Goal: Task Accomplishment & Management: Complete application form

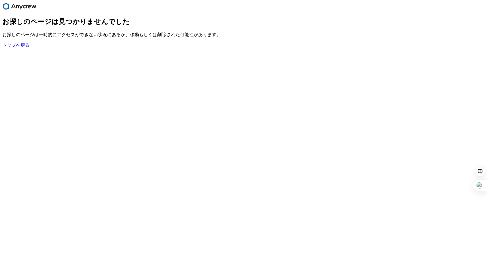
click at [23, 48] on link "トップへ戻る" at bounding box center [15, 45] width 27 height 5
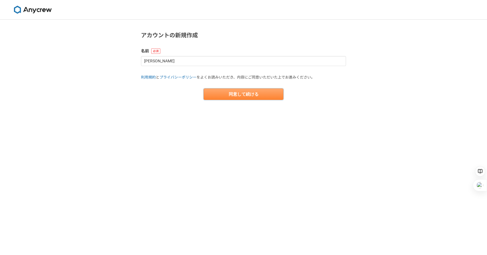
click at [256, 95] on button "同意して続ける" at bounding box center [244, 94] width 80 height 11
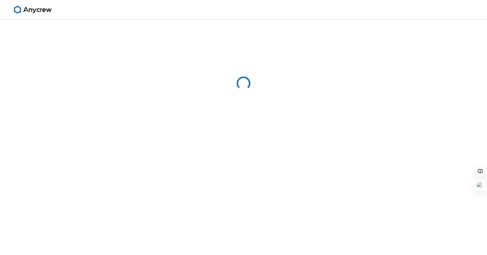
select select "13"
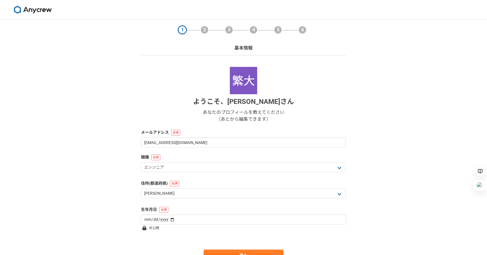
scroll to position [29, 0]
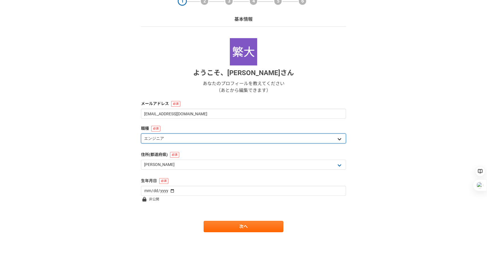
click at [252, 136] on select "エンジニア デザイナー ライター 営業 マーケティング 企画・事業開発 バックオフィス その他" at bounding box center [243, 139] width 205 height 10
select select "7"
click at [141, 134] on select "エンジニア デザイナー ライター 営業 マーケティング 企画・事業開発 バックオフィス その他" at bounding box center [243, 139] width 205 height 10
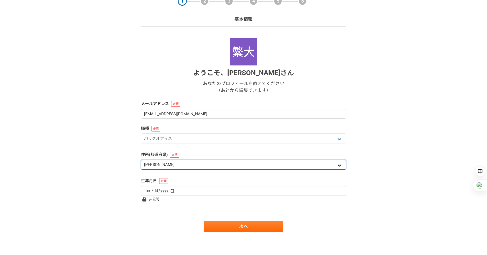
click at [229, 166] on select "北海道 [GEOGRAPHIC_DATA] [GEOGRAPHIC_DATA] [PERSON_NAME][GEOGRAPHIC_DATA] [PERSON_…" at bounding box center [243, 165] width 205 height 10
click at [141, 160] on select "北海道 [GEOGRAPHIC_DATA] [GEOGRAPHIC_DATA] [PERSON_NAME][GEOGRAPHIC_DATA] [PERSON_…" at bounding box center [243, 165] width 205 height 10
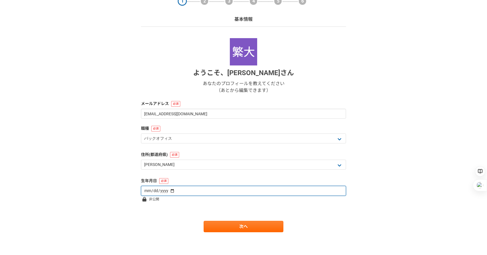
click at [219, 194] on input "date" at bounding box center [243, 191] width 205 height 10
type input "[DATE]"
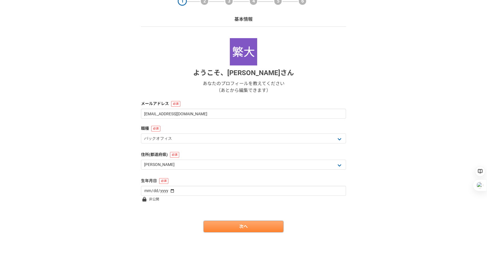
click at [220, 224] on link "次へ" at bounding box center [244, 226] width 80 height 11
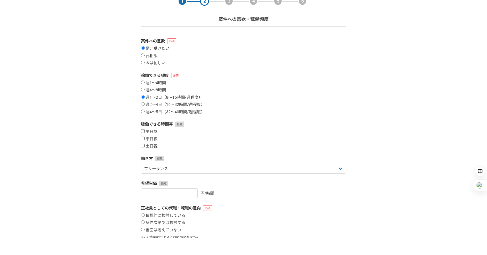
scroll to position [0, 0]
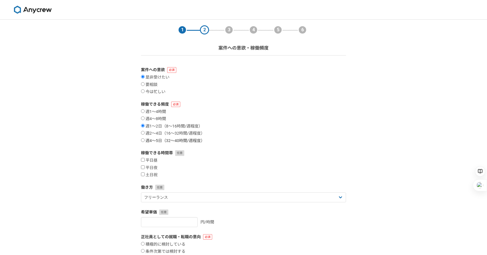
click at [143, 141] on input "週4〜5日（32〜40時間/週程度）" at bounding box center [143, 141] width 4 height 4
radio input "true"
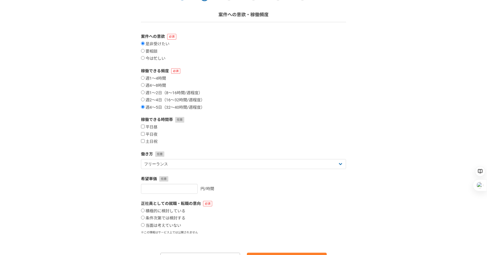
scroll to position [34, 0]
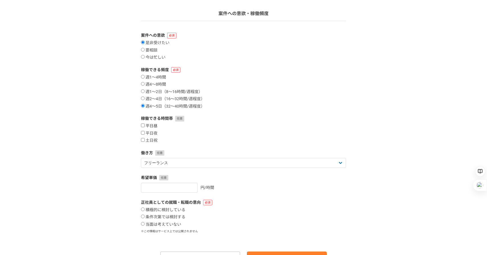
click at [145, 125] on input "平日昼" at bounding box center [143, 126] width 4 height 4
checkbox input "true"
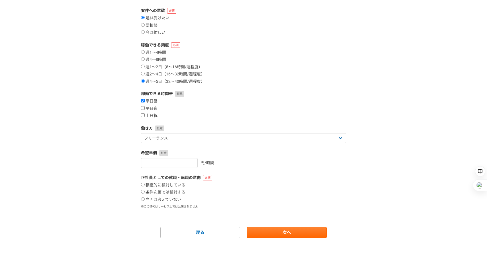
scroll to position [65, 0]
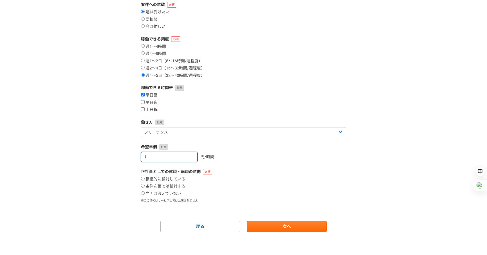
type input "1"
click at [185, 156] on input "1" at bounding box center [169, 157] width 57 height 10
type input "[DATE]"
click at [261, 193] on div "積極的に検討している 条件次第では検討する 当面は考えていない" at bounding box center [243, 187] width 205 height 20
click at [144, 186] on input "条件次第では検討する" at bounding box center [143, 186] width 4 height 4
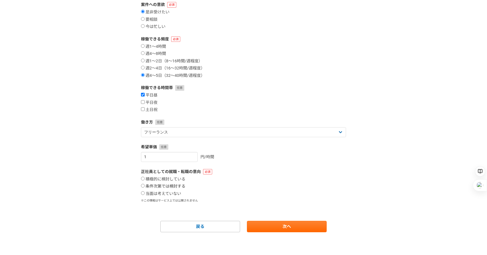
radio input "true"
click at [272, 224] on link "次へ" at bounding box center [287, 226] width 80 height 11
select select
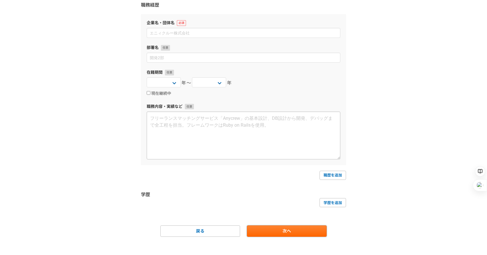
scroll to position [0, 0]
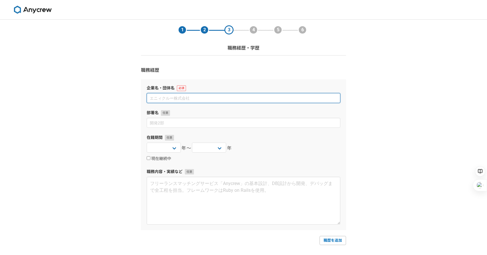
click at [191, 99] on input at bounding box center [244, 98] width 194 height 10
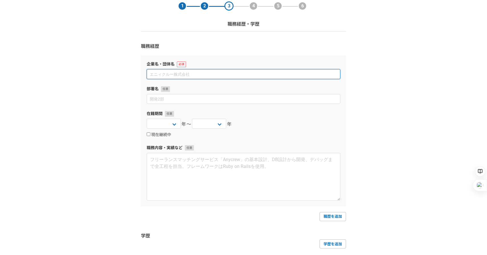
scroll to position [9, 0]
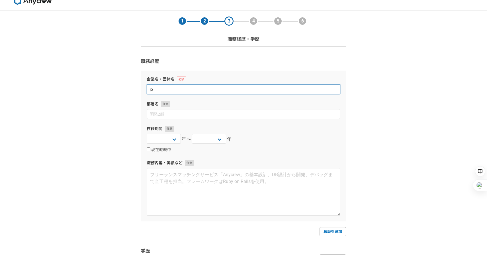
type input "j"
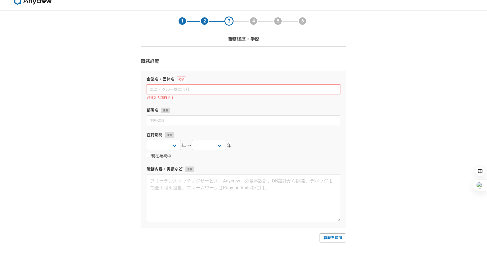
paste input "城南信用金庫"
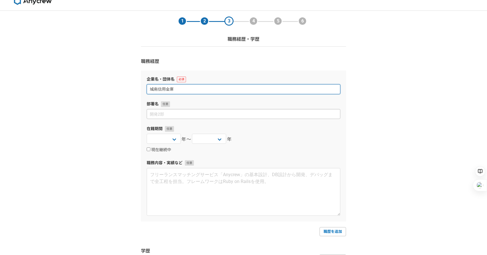
type input "城南信用金庫"
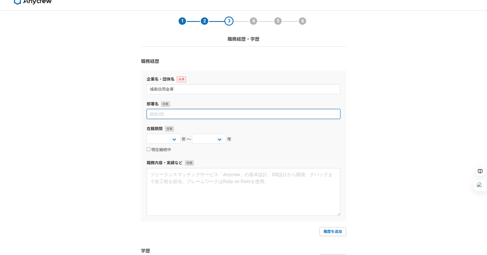
click at [191, 117] on input at bounding box center [244, 114] width 194 height 10
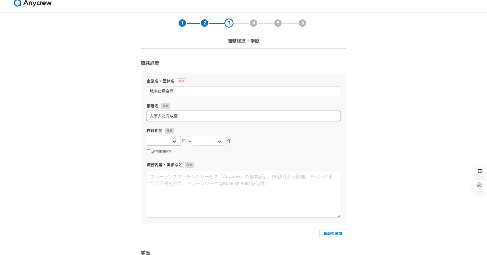
type input "人事人財育成部"
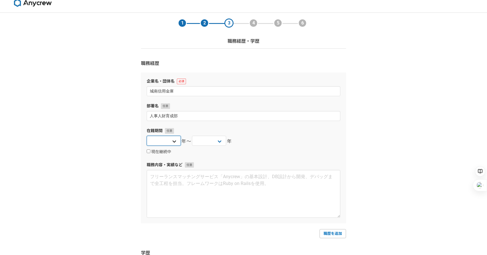
click at [171, 142] on select "[DATE] [DATE] [DATE] [DATE] [DATE] [DATE] [DATE] [DATE] [DATE] [DATE] [DATE] [D…" at bounding box center [164, 141] width 34 height 10
select select "[DATE]"
click at [147, 136] on select "[DATE] [DATE] [DATE] [DATE] [DATE] [DATE] [DATE] [DATE] [DATE] [DATE] [DATE] [D…" at bounding box center [164, 141] width 34 height 10
click at [211, 142] on select "[DATE] [DATE] [DATE] [DATE] [DATE] [DATE] [DATE] [DATE] [DATE] [DATE] [DATE] [D…" at bounding box center [209, 141] width 34 height 10
select select "2025"
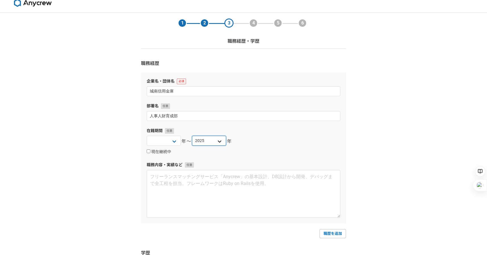
click at [192, 136] on select "[DATE] [DATE] [DATE] [DATE] [DATE] [DATE] [DATE] [DATE] [DATE] [DATE] [DATE] [D…" at bounding box center [209, 141] width 34 height 10
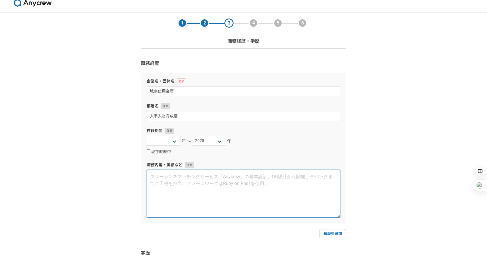
click at [167, 174] on textarea at bounding box center [244, 194] width 194 height 48
click at [166, 181] on textarea at bounding box center [244, 194] width 194 height 48
paste textarea "職員向け研修の企画・立案・実施業務 （業界の基礎知識、金融業務の基礎知識、メンタルヘルスなどのテーマで資料作 成・講師役を担当）"
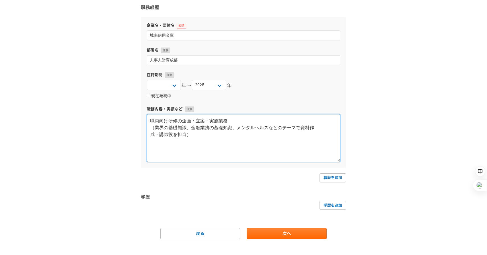
scroll to position [63, 0]
type textarea "職員向け研修の企画・立案・実施業務 （業界の基礎知識、金融業務の基礎知識、メンタルヘルスなどのテーマで資料作 成・講師役を担当）"
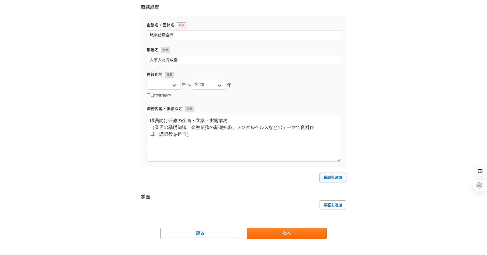
click at [324, 178] on link "職歴を追加" at bounding box center [333, 177] width 27 height 9
select select
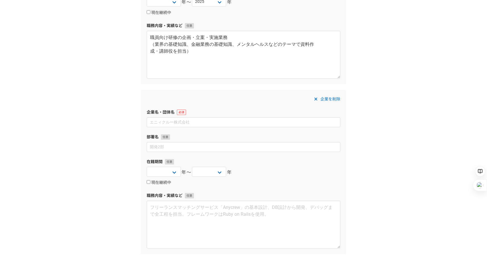
scroll to position [147, 0]
click at [205, 122] on input at bounding box center [244, 121] width 194 height 10
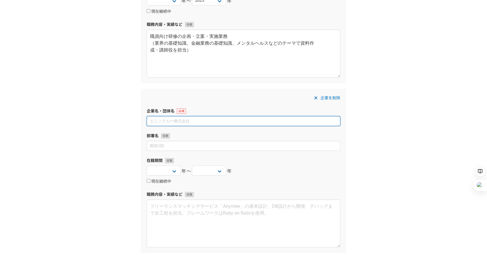
click at [190, 123] on input at bounding box center [244, 121] width 194 height 10
paste input "サスティービー・コミュニケーションズ株式会社"
type input "サスティービー・コミュニケーションズ株式会社"
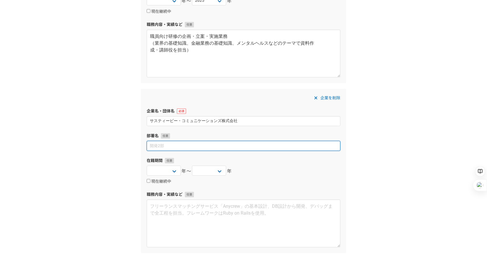
click at [176, 145] on input at bounding box center [244, 146] width 194 height 10
type input "プランニングユニット"
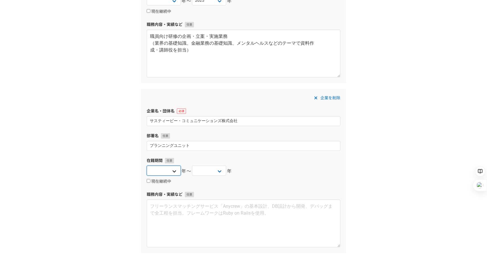
click at [171, 174] on select "[DATE] [DATE] [DATE] [DATE] [DATE] [DATE] [DATE] [DATE] [DATE] [DATE] [DATE] [D…" at bounding box center [164, 171] width 34 height 10
click at [147, 166] on select "[DATE] [DATE] [DATE] [DATE] [DATE] [DATE] [DATE] [DATE] [DATE] [DATE] [DATE] [D…" at bounding box center [164, 171] width 34 height 10
click at [172, 168] on select "[DATE] [DATE] [DATE] [DATE] [DATE] [DATE] [DATE] [DATE] [DATE] [DATE] [DATE] [D…" at bounding box center [164, 171] width 34 height 10
select select "[DATE]"
click at [147, 166] on select "[DATE] [DATE] [DATE] [DATE] [DATE] [DATE] [DATE] [DATE] [DATE] [DATE] [DATE] [D…" at bounding box center [164, 171] width 34 height 10
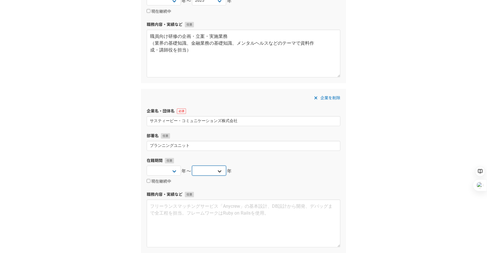
click at [212, 172] on select "[DATE] [DATE] [DATE] [DATE] [DATE] [DATE] [DATE] [DATE] [DATE] [DATE] [DATE] [D…" at bounding box center [209, 171] width 34 height 10
select select "[DATE]"
click at [192, 166] on select "[DATE] [DATE] [DATE] [DATE] [DATE] [DATE] [DATE] [DATE] [DATE] [DATE] [DATE] [D…" at bounding box center [209, 171] width 34 height 10
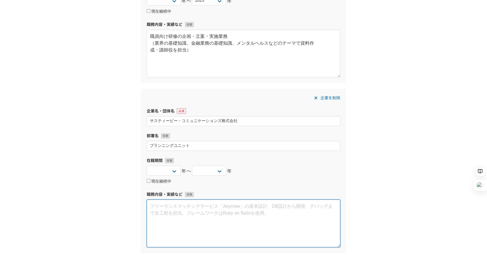
click at [178, 208] on textarea at bounding box center [244, 224] width 194 height 48
click at [183, 218] on textarea at bounding box center [244, 224] width 194 height 48
click at [157, 213] on textarea "・CSRコンサルタント ・" at bounding box center [244, 224] width 194 height 48
paste textarea "制作物の進行管理とライティングを担当する部門を立ち上げ、ユニット長に[PERSON_NAME]"
click at [152, 213] on textarea "・CSRコンサルタント 制作物の進行管理とライティングを担当する部門を立ち上げ、ユニット長に就任" at bounding box center [244, 224] width 194 height 48
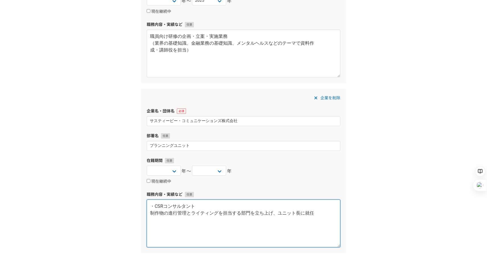
click at [152, 214] on textarea "・CSRコンサルタント 制作物の進行管理とライティングを担当する部門を立ち上げ、ユニット長に就任" at bounding box center [244, 224] width 194 height 48
click at [323, 214] on textarea "・CSRコンサルタント ・制作物の進行管理とライティングを担当する部門を立ち上げ、ユニット長に就任" at bounding box center [244, 224] width 194 height 48
click at [225, 219] on textarea "・CSRコンサルタント ・制作物の進行管理とライティングを担当する部門を立ち上げ、ユニット長に就任 ・" at bounding box center [244, 224] width 194 height 48
click at [160, 218] on textarea "・CSRコンサルタント ・制作物の進行管理とライティングを担当する部門を立ち上げ、ユニット長に就任 ・" at bounding box center [244, 224] width 194 height 48
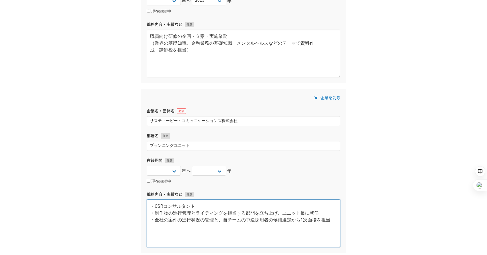
type textarea "・CSRコンサルタント ・制作物の進行管理とライティングを担当する部門を立ち上げ、ユニット長に就任 ・全社の案件の進行状況の管理と、自チームの中途採用者の候補…"
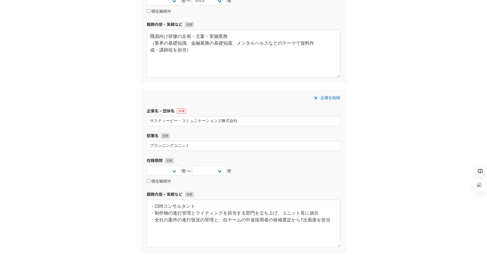
click at [368, 185] on div "1 2 3 4 5 6 職務経歴・学歴 職務経歴 企業名・団体[GEOGRAPHIC_DATA]信用金庫 部署名 人事人財育成部 在籍期間 [DATE] [D…" at bounding box center [243, 110] width 487 height 476
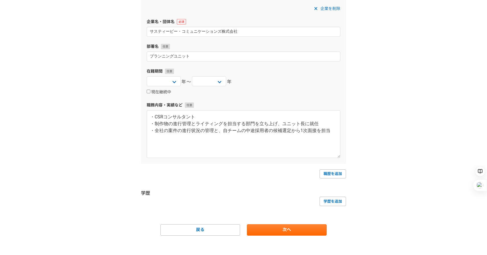
scroll to position [240, 0]
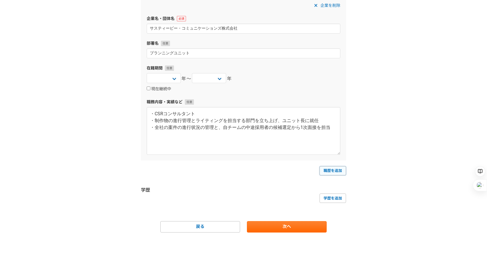
click at [339, 170] on link "職歴を追加" at bounding box center [333, 170] width 27 height 9
select select
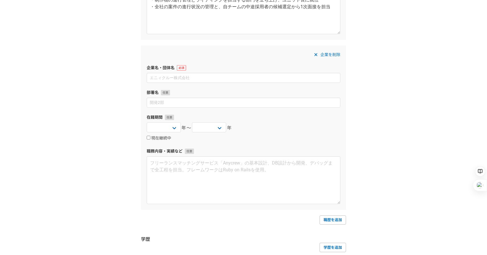
scroll to position [362, 0]
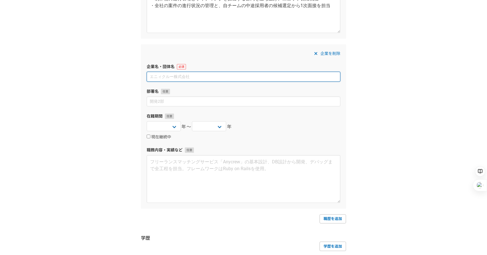
click at [178, 76] on input at bounding box center [244, 77] width 194 height 10
paste input "オリックス債権回収株式会社"
type input "オリックス債権回収株式会社"
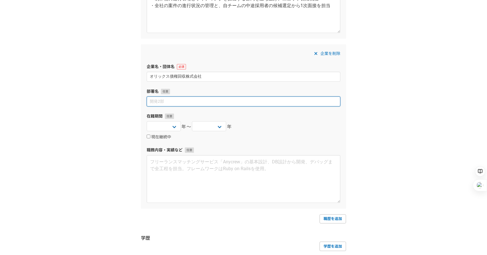
click at [190, 101] on input at bounding box center [244, 102] width 194 height 10
click at [160, 98] on input at bounding box center [244, 102] width 194 height 10
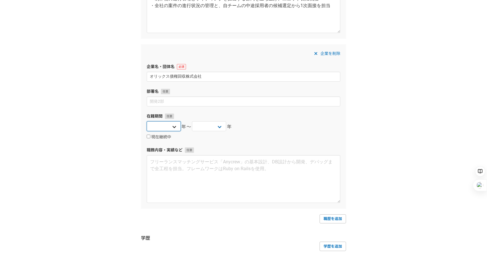
click at [174, 124] on select "[DATE] [DATE] [DATE] [DATE] [DATE] [DATE] [DATE] [DATE] [DATE] [DATE] [DATE] [D…" at bounding box center [164, 126] width 34 height 10
select select "[DATE]"
click at [147, 121] on select "[DATE] [DATE] [DATE] [DATE] [DATE] [DATE] [DATE] [DATE] [DATE] [DATE] [DATE] [D…" at bounding box center [164, 126] width 34 height 10
click at [220, 126] on select "[DATE] [DATE] [DATE] [DATE] [DATE] [DATE] [DATE] [DATE] [DATE] [DATE] [DATE] [D…" at bounding box center [209, 126] width 34 height 10
select select "[DATE]"
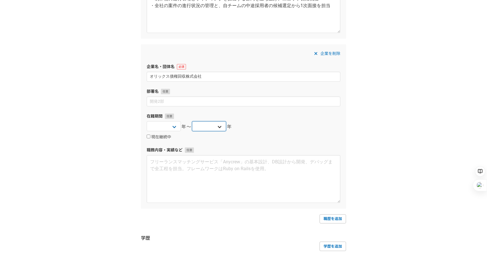
click at [192, 121] on select "[DATE] [DATE] [DATE] [DATE] [DATE] [DATE] [DATE] [DATE] [DATE] [DATE] [DATE] [D…" at bounding box center [209, 126] width 34 height 10
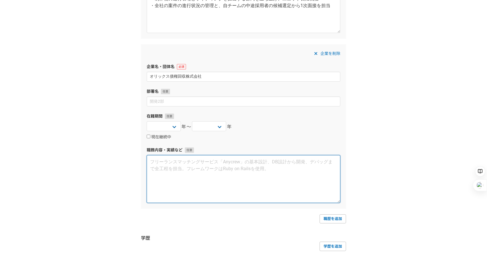
click at [282, 174] on textarea at bounding box center [244, 179] width 194 height 48
click at [256, 168] on textarea at bounding box center [244, 179] width 194 height 48
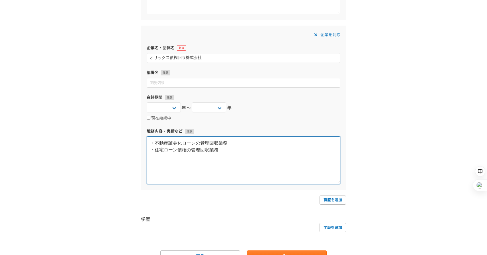
scroll to position [410, 0]
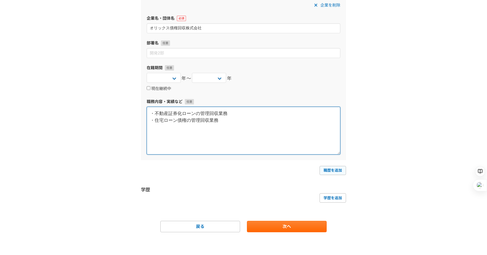
type textarea "・不動産証券化ローンの管理回収業務 ・住宅ローン債権の管理回収業務"
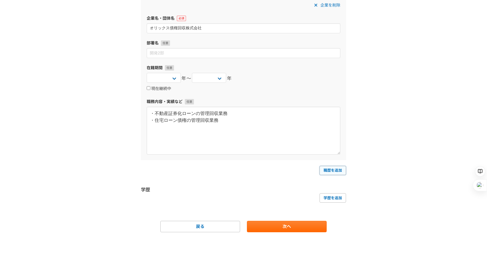
click at [326, 172] on link "職歴を追加" at bounding box center [333, 170] width 27 height 9
select select
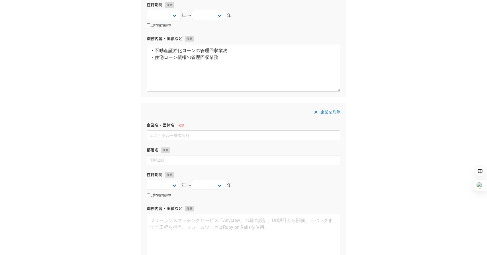
scroll to position [492, 0]
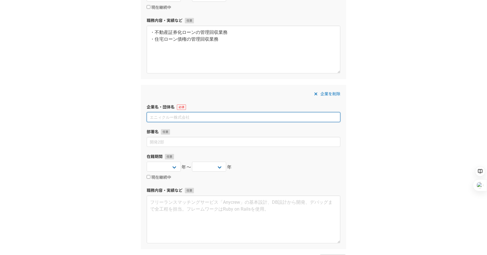
click at [177, 119] on input at bounding box center [244, 117] width 194 height 10
paste input "株式会社日刊工業新聞社"
type input "株式会社日刊工業新聞社"
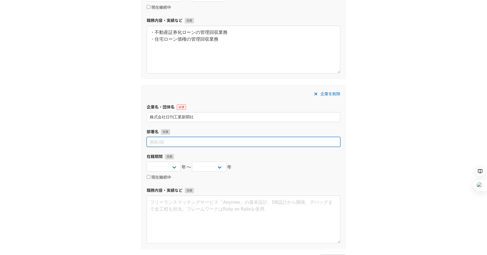
click at [195, 143] on input at bounding box center [244, 142] width 194 height 10
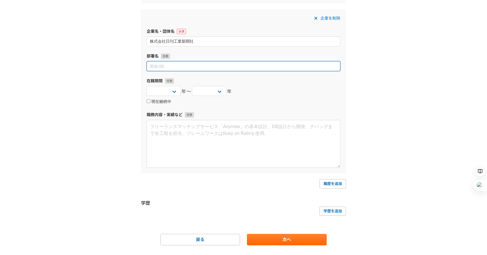
scroll to position [568, 0]
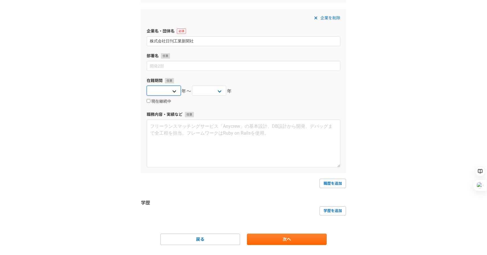
click at [176, 92] on select "[DATE] [DATE] [DATE] [DATE] [DATE] [DATE] [DATE] [DATE] [DATE] [DATE] [DATE] [D…" at bounding box center [164, 91] width 34 height 10
select select "[DATE]"
click at [147, 86] on select "[DATE] [DATE] [DATE] [DATE] [DATE] [DATE] [DATE] [DATE] [DATE] [DATE] [DATE] [D…" at bounding box center [164, 91] width 34 height 10
click at [216, 91] on select "[DATE] [DATE] [DATE] [DATE] [DATE] [DATE] [DATE] [DATE] [DATE] [DATE] [DATE] [D…" at bounding box center [209, 91] width 34 height 10
select select "[DATE]"
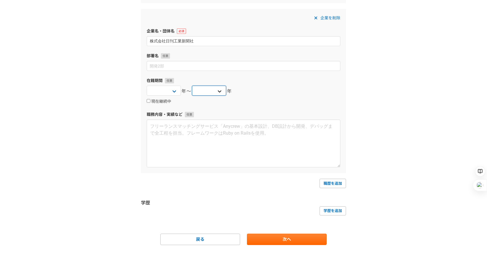
click at [192, 86] on select "[DATE] [DATE] [DATE] [DATE] [DATE] [DATE] [DATE] [DATE] [DATE] [DATE] [DATE] [D…" at bounding box center [209, 91] width 34 height 10
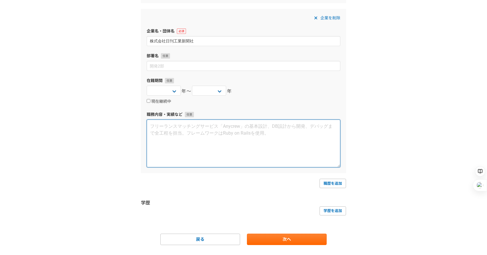
click at [194, 142] on textarea at bounding box center [244, 144] width 194 height 48
click at [171, 129] on textarea "・" at bounding box center [244, 144] width 194 height 48
paste textarea "記者として[GEOGRAPHIC_DATA]内ほぼ全域（[PERSON_NAME]・厚木・相模原を除く）を対象に、企業、 行政、大学などを取材し、原稿を執筆"
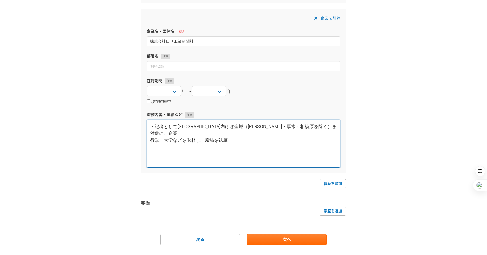
click at [160, 139] on textarea "・記者として[GEOGRAPHIC_DATA]内ほぼ全域（[PERSON_NAME]・厚木・相模原を除く）を対象に、企業、 行政、大学などを取材し、原稿を執筆…" at bounding box center [244, 144] width 194 height 48
click at [157, 141] on textarea "・記者として[GEOGRAPHIC_DATA]内ほぼ全域（[PERSON_NAME]・厚木・相模原を除く）を対象に、企業、 行政、大学などを取材し、原稿を執筆…" at bounding box center [244, 143] width 194 height 48
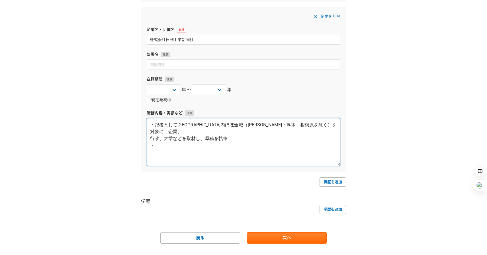
click at [157, 140] on textarea "・記者として[GEOGRAPHIC_DATA]内ほぼ全域（[PERSON_NAME]・厚木・相模原を除く）を対象に、企業、 行政、大学などを取材し、原稿を執筆…" at bounding box center [244, 142] width 194 height 48
paste textarea "国土交通省担当として、ディベロッパー、ハウスメーカーを取材し、原稿を執筆"
click at [152, 139] on textarea "・記者として[GEOGRAPHIC_DATA]内ほぼ全域（[PERSON_NAME]・厚木・相模原を除く）を対象に、企業、 行政、大学などを取材し、原稿を執筆…" at bounding box center [244, 142] width 194 height 48
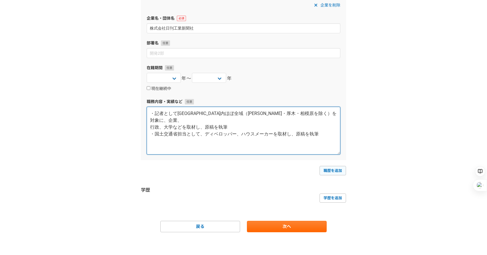
type textarea "・記者として[GEOGRAPHIC_DATA]内ほぼ全域（[PERSON_NAME]・厚木・相模原を除く）を対象に、企業、 行政、大学などを取材し、原稿を執筆…"
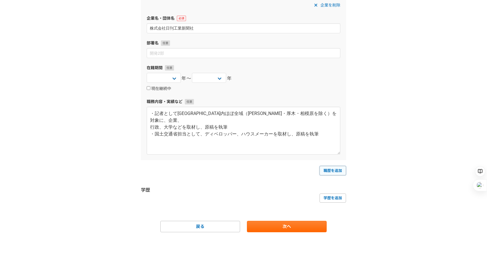
click at [333, 173] on link "職歴を追加" at bounding box center [333, 170] width 27 height 9
select select
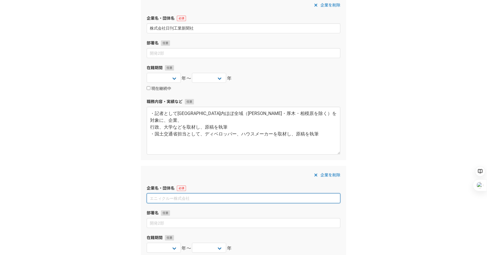
click at [221, 199] on input at bounding box center [244, 199] width 194 height 10
paste input "株式会社横浜銀行"
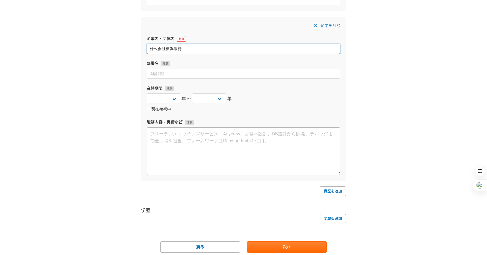
scroll to position [744, 0]
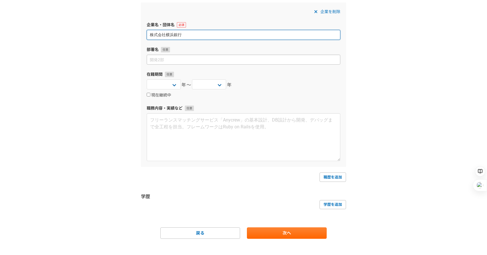
type input "株式会社横浜銀行"
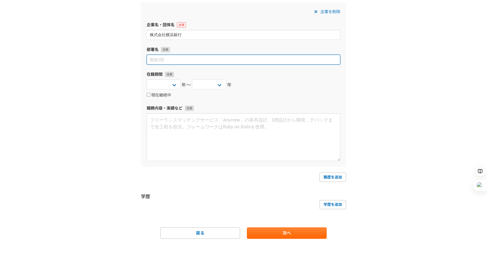
click at [163, 61] on input at bounding box center [244, 60] width 194 height 10
type input "[GEOGRAPHIC_DATA][PERSON_NAME]支店　融資課"
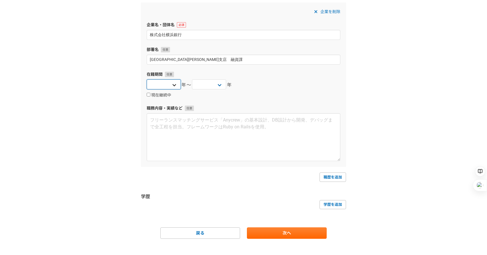
click at [171, 84] on select "[DATE] [DATE] [DATE] [DATE] [DATE] [DATE] [DATE] [DATE] [DATE] [DATE] [DATE] [D…" at bounding box center [164, 85] width 34 height 10
select select "[DATE]"
click at [147, 80] on select "[DATE] [DATE] [DATE] [DATE] [DATE] [DATE] [DATE] [DATE] [DATE] [DATE] [DATE] [D…" at bounding box center [164, 85] width 34 height 10
click at [218, 86] on select "[DATE] [DATE] [DATE] [DATE] [DATE] [DATE] [DATE] [DATE] [DATE] [DATE] [DATE] [D…" at bounding box center [209, 85] width 34 height 10
select select "[DATE]"
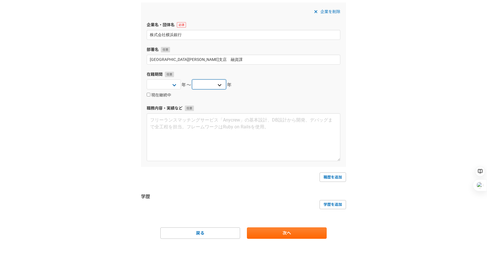
click at [192, 80] on select "[DATE] [DATE] [DATE] [DATE] [DATE] [DATE] [DATE] [DATE] [DATE] [DATE] [DATE] [D…" at bounding box center [209, 85] width 34 height 10
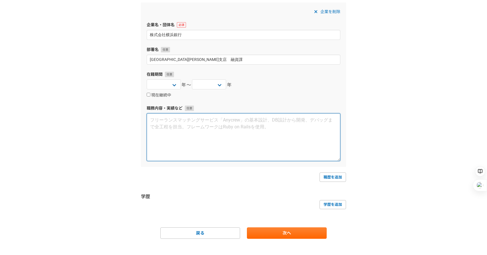
click at [208, 135] on textarea at bounding box center [244, 137] width 194 height 48
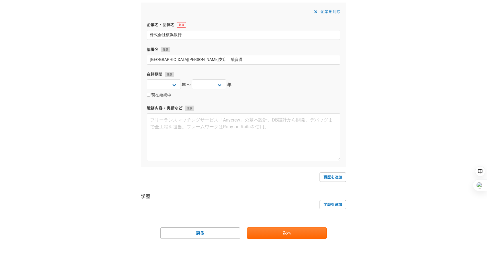
scroll to position [746, 0]
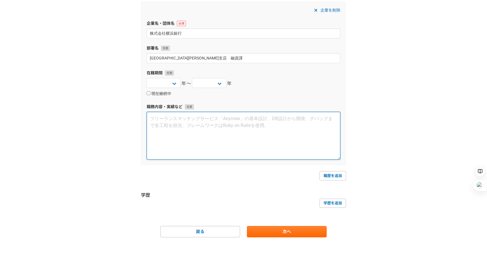
click at [158, 120] on textarea at bounding box center [244, 136] width 194 height 48
paste textarea "[PERSON_NAME]の要管理債権の管理回収、新規・[PERSON_NAME]の事業資金の与信管理"
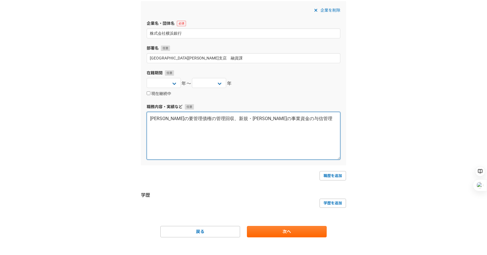
click at [151, 122] on textarea "[PERSON_NAME]の要管理債権の管理回収、新規・[PERSON_NAME]の事業資金の与信管理" at bounding box center [244, 136] width 194 height 48
type textarea "・[PERSON_NAME]の要管理債権の管理回収、新規・[PERSON_NAME]の事業資金の与信管理"
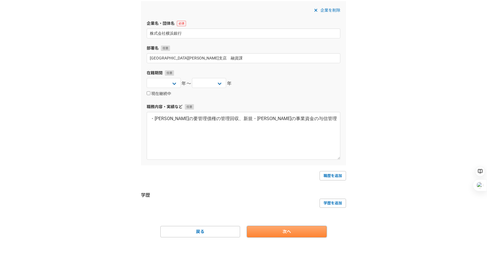
click at [286, 229] on link "次へ" at bounding box center [287, 231] width 80 height 11
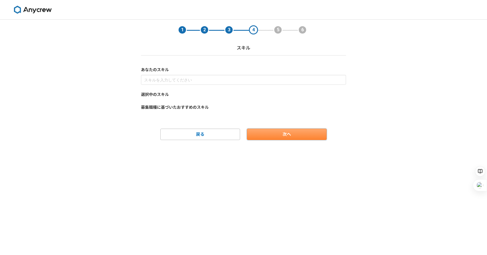
scroll to position [0, 0]
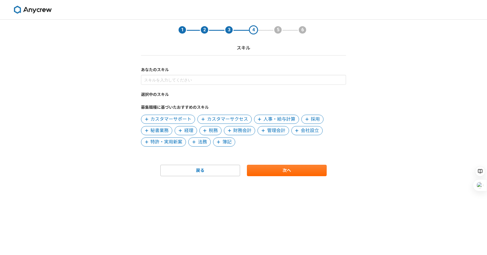
click at [215, 136] on div "選択中のスキル 募集職種に基づいたおすすめのスキル カスタマーサポート カスタマーサクセス 人事・給与計算 採用 秘書業務 経理 税務 財務会計 管理会計 会…" at bounding box center [243, 111] width 205 height 72
click at [210, 166] on link "戻る" at bounding box center [200, 170] width 80 height 11
select select "[DATE]"
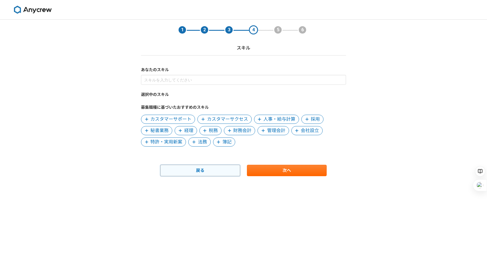
select select "[DATE]"
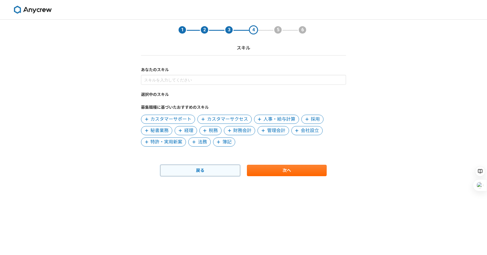
select select "[DATE]"
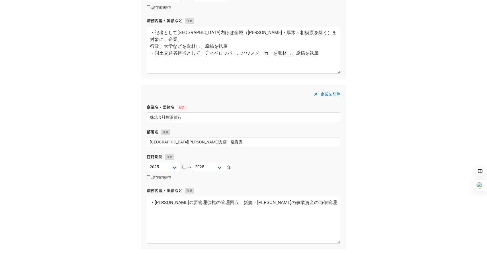
scroll to position [751, 0]
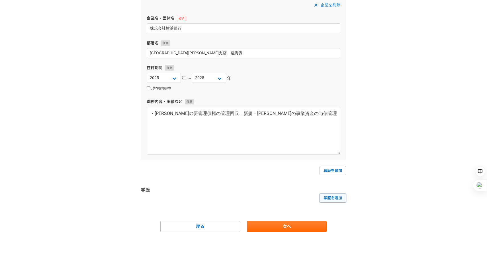
click at [329, 198] on link "学歴を追加" at bounding box center [333, 198] width 27 height 9
select select
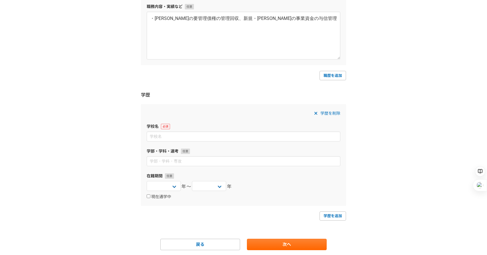
scroll to position [847, 0]
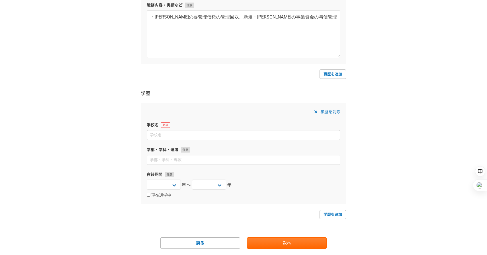
click at [217, 137] on input at bounding box center [244, 135] width 194 height 10
type input "早稲田大学"
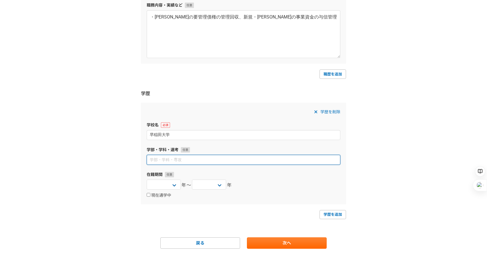
click at [190, 161] on input at bounding box center [244, 160] width 194 height 10
type input "法学部"
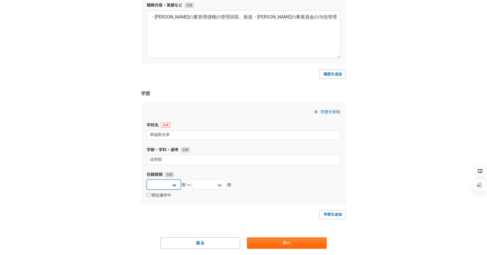
click at [174, 186] on select "[DATE] [DATE] [DATE] [DATE] [DATE] [DATE] [DATE] [DATE] [DATE] [DATE] [DATE] [D…" at bounding box center [164, 185] width 34 height 10
select select "[DATE]"
click at [147, 180] on select "[DATE] [DATE] [DATE] [DATE] [DATE] [DATE] [DATE] [DATE] [DATE] [DATE] [DATE] [D…" at bounding box center [164, 185] width 34 height 10
click at [212, 188] on select "[DATE] [DATE] [DATE] [DATE] [DATE] [DATE] [DATE] [DATE] [DATE] [DATE] [DATE] [D…" at bounding box center [209, 185] width 34 height 10
select select "[DATE]"
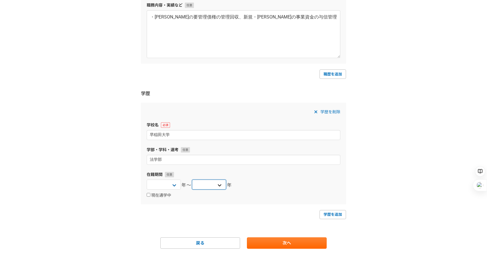
click at [192, 180] on select "[DATE] [DATE] [DATE] [DATE] [DATE] [DATE] [DATE] [DATE] [DATE] [DATE] [DATE] [D…" at bounding box center [209, 185] width 34 height 10
click at [268, 240] on link "次へ" at bounding box center [287, 243] width 80 height 11
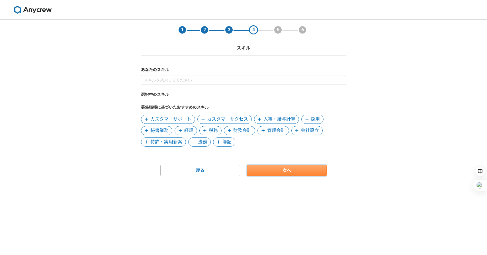
scroll to position [0, 0]
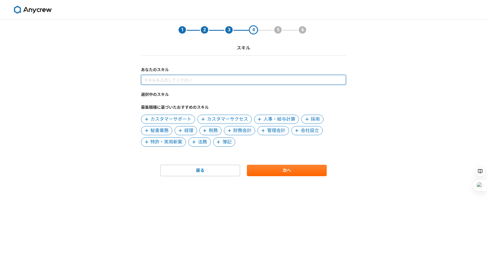
click at [192, 78] on input at bounding box center [243, 80] width 205 height 10
click at [223, 82] on input at bounding box center [243, 80] width 205 height 10
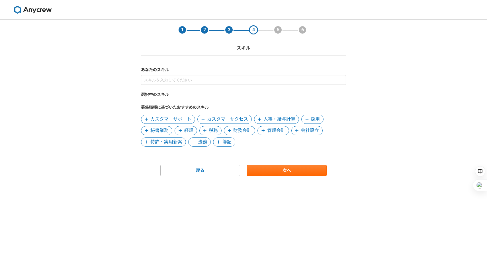
click at [308, 119] on icon at bounding box center [307, 119] width 3 height 3
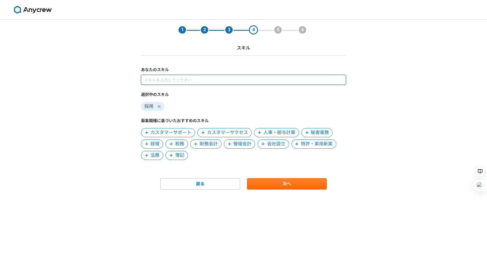
click at [194, 81] on input at bounding box center [243, 80] width 205 height 10
type input "ラ"
type input "れ"
type input "ライティング"
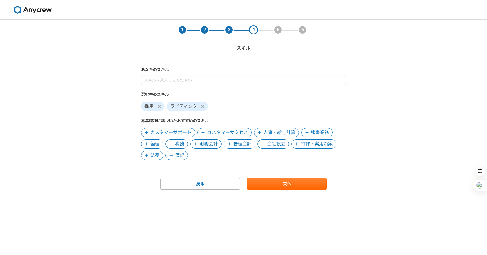
click at [212, 133] on span "カスタマーサクセス" at bounding box center [227, 132] width 41 height 7
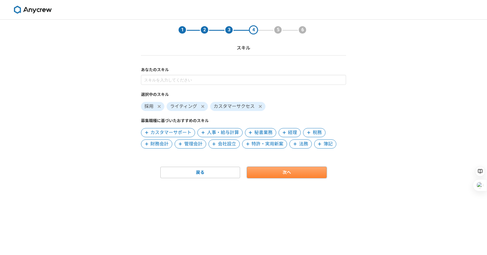
click at [285, 174] on link "次へ" at bounding box center [287, 172] width 80 height 11
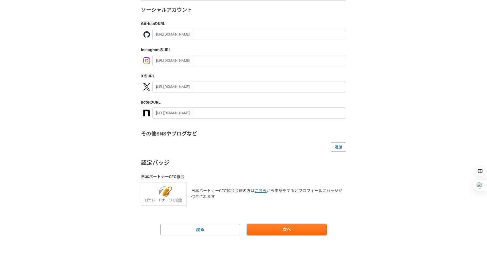
scroll to position [58, 0]
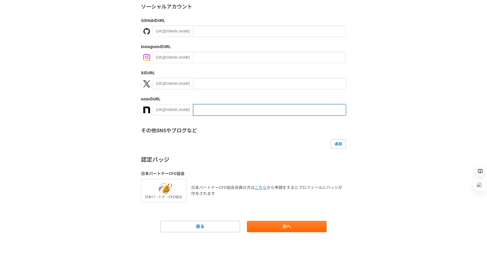
click at [244, 107] on input "text" at bounding box center [269, 109] width 153 height 11
click at [198, 108] on input "text" at bounding box center [269, 109] width 153 height 11
click at [197, 110] on input "text" at bounding box center [269, 109] width 153 height 11
paste input "[URL][DOMAIN_NAME]"
type input "[URL][DOMAIN_NAME]"
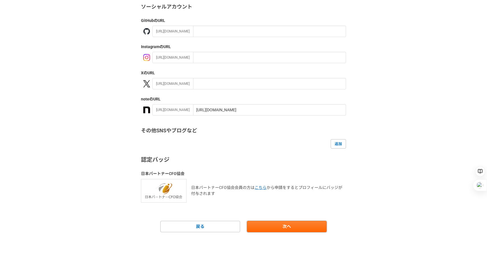
click at [274, 223] on link "次へ" at bounding box center [287, 226] width 80 height 11
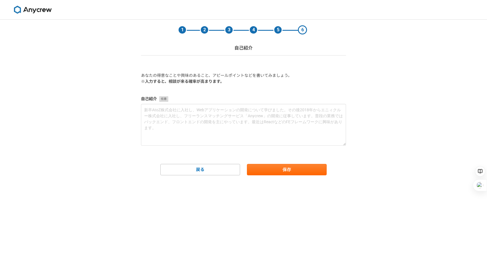
scroll to position [0, 0]
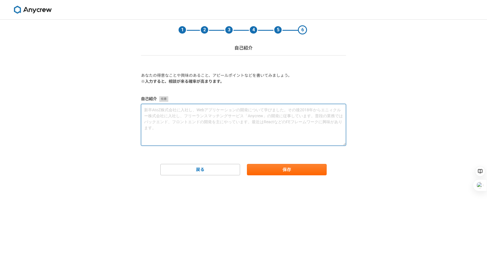
click at [239, 125] on textarea at bounding box center [243, 125] width 205 height 42
click at [213, 114] on textarea at bounding box center [243, 125] width 205 height 42
click at [211, 114] on textarea at bounding box center [243, 125] width 205 height 42
paste textarea "loremi、dolo・sit・ametco・ADIpiscingelits、doeiusmodtemporincid。utlaboreetdo、「magna…"
type textarea "loremi、dolo・sit・ametco・ADIpiscingelits、doeiusmodtemporincid。utlaboreetdo、「magna…"
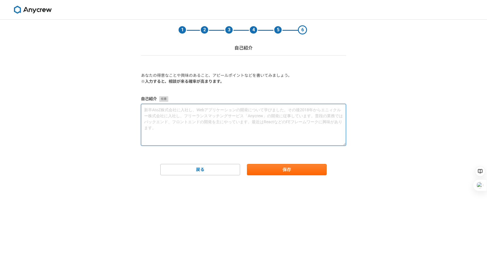
click at [173, 114] on textarea at bounding box center [243, 125] width 205 height 42
paste textarea "loremi、dolo・sit・ametco・ADIpiscingelits、doeiusmodtemporincid。utlaboreetdo、「magna…"
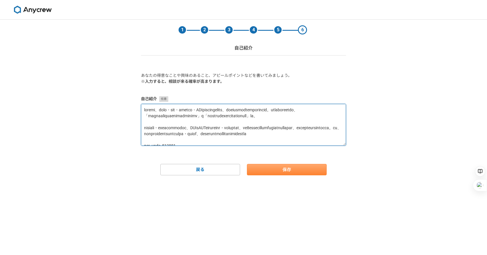
type textarea "loremi、dolo・sit・ametco・ADIpiscingelits、doeiusmodtemporincid。utlaboreetdo、「magna…"
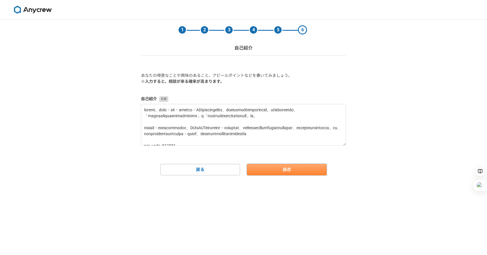
click at [277, 171] on button "保存" at bounding box center [287, 169] width 80 height 11
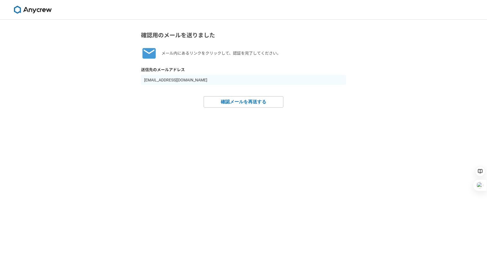
click at [43, 9] on img at bounding box center [32, 10] width 43 height 8
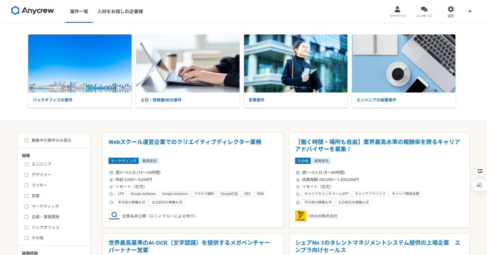
click at [421, 13] on link "メッセージ" at bounding box center [424, 11] width 27 height 23
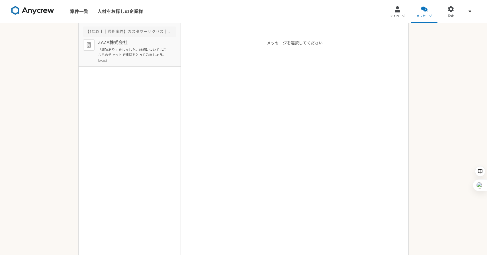
click at [126, 50] on p "「興味あり」をしました。詳細についてはこちらのチャットで連絡をとってみましょう。" at bounding box center [133, 52] width 70 height 10
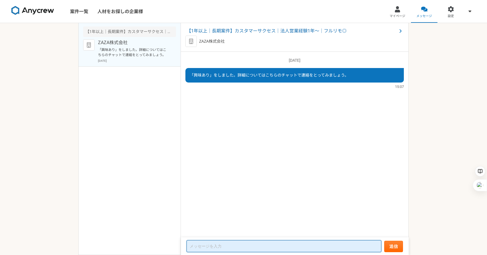
click at [288, 242] on textarea at bounding box center [284, 247] width 195 height 12
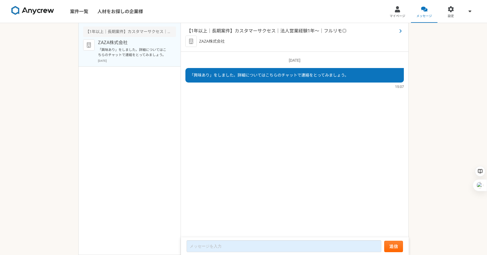
click at [238, 32] on span "【1年以上｜長期案件】カスタマーサクセス｜法人営業経験1年〜｜フルリモ◎" at bounding box center [292, 31] width 211 height 7
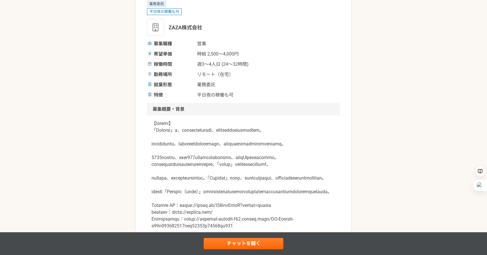
scroll to position [78, 0]
drag, startPoint x: 255, startPoint y: 130, endPoint x: 332, endPoint y: 131, distance: 77.2
click at [332, 131] on p at bounding box center [244, 174] width 184 height 109
click at [163, 130] on p at bounding box center [244, 174] width 184 height 109
drag, startPoint x: 153, startPoint y: 130, endPoint x: 178, endPoint y: 130, distance: 24.5
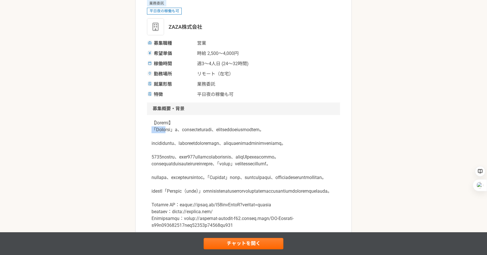
click at [167, 130] on p at bounding box center [244, 174] width 184 height 109
drag, startPoint x: 255, startPoint y: 130, endPoint x: 327, endPoint y: 132, distance: 72.1
click at [331, 130] on p at bounding box center [244, 174] width 184 height 109
drag, startPoint x: 152, startPoint y: 129, endPoint x: 171, endPoint y: 130, distance: 18.5
click at [178, 130] on p at bounding box center [244, 174] width 184 height 109
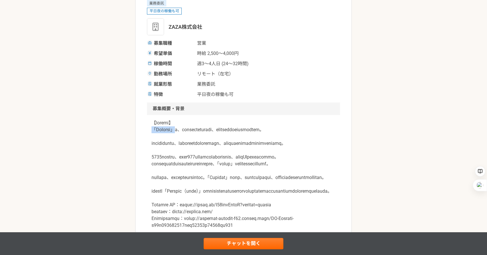
copy p "「Metoree」"
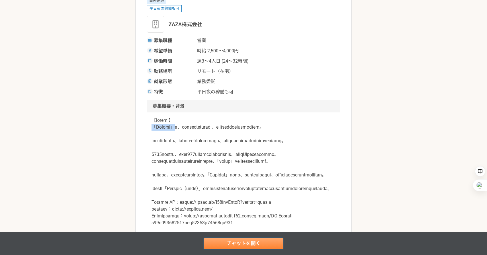
click at [230, 246] on link "チャットを開く" at bounding box center [244, 243] width 80 height 11
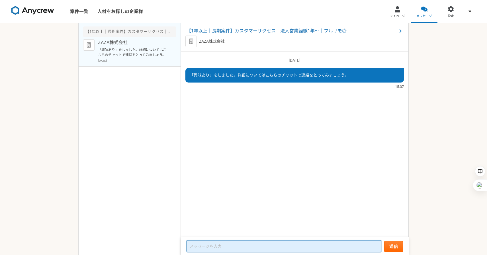
click at [244, 241] on textarea at bounding box center [284, 247] width 195 height 12
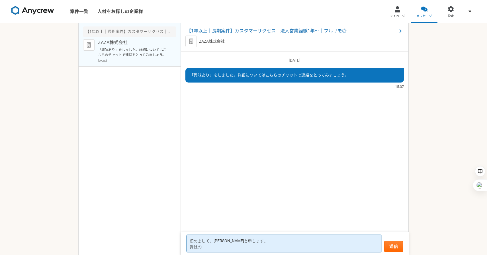
click at [213, 247] on textarea "初めまして。[PERSON_NAME]と申します。 貴社の" at bounding box center [284, 243] width 195 height 17
paste textarea "Metoree」"
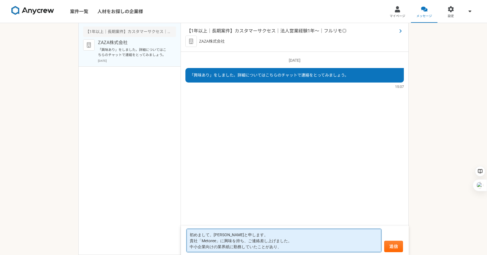
type textarea "初めまして。[PERSON_NAME]と申します。 貴社「Metoree」に興味を持ち、ご連絡差し上げました。 中小企業向けの業界紙に勤務していたことがあり、"
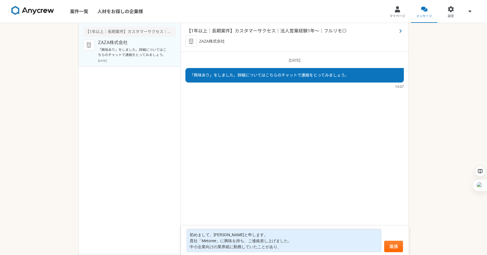
click at [230, 30] on span "【1年以上｜長期案件】カスタマーサクセス｜法人営業経験1年〜｜フルリモ◎" at bounding box center [292, 31] width 211 height 7
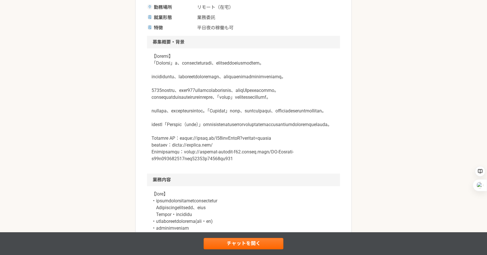
scroll to position [145, 0]
click at [238, 241] on link "チャットを開く" at bounding box center [244, 243] width 80 height 11
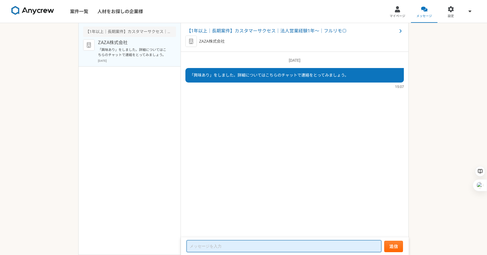
click at [248, 241] on textarea at bounding box center [284, 247] width 195 height 12
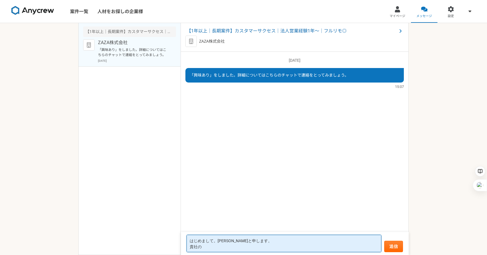
paste textarea "「Metoree」"
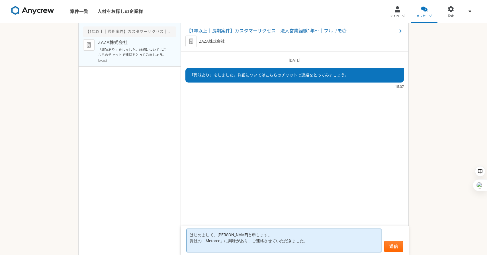
click at [254, 247] on textarea "はじめまして。[PERSON_NAME]と申します。 貴社の「Metoree」に興味があり、ご連絡させていただきました。" at bounding box center [284, 240] width 195 height 23
click at [353, 248] on textarea "はじめまして。[PERSON_NAME]と申します。 貴社の「Metoree」に興味があり、ご連絡させていただきました。 銀行や中小企業向け業界紙記者、サステ…" at bounding box center [284, 240] width 195 height 23
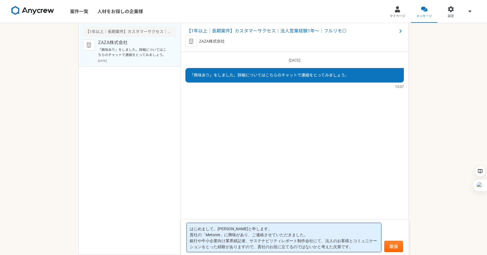
click at [334, 239] on textarea "はじめまして。[PERSON_NAME]と申します。 貴社の「Metoree」に興味があり、ご連絡させていただきました。 銀行や中小企業向け業界紙記者、サステ…" at bounding box center [284, 237] width 195 height 29
click at [328, 237] on textarea "はじめまして。[PERSON_NAME]と申します。 貴社の「Metoree」に興味があり、ご連絡させていただきました。 銀行や中小企業向け業界紙記者、サステ…" at bounding box center [284, 237] width 195 height 29
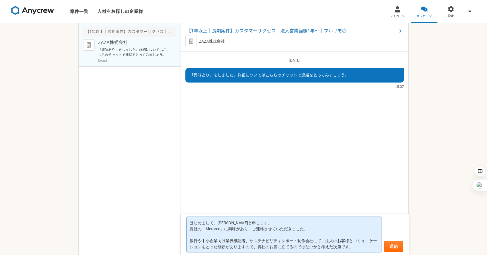
click at [351, 246] on textarea "はじめまして。[PERSON_NAME]と申します。 貴社の「Metoree」に興味があり、ご連絡させていただきました。 銀行や中小企業向け業界紙記者、サステ…" at bounding box center [284, 234] width 195 height 35
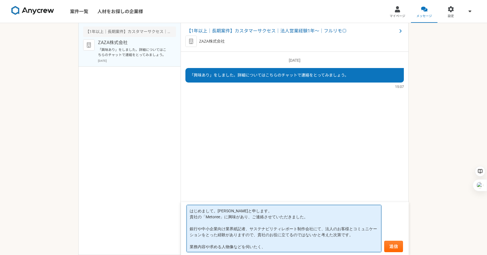
click at [192, 249] on textarea "はじめまして。[PERSON_NAME]と申します。 貴社の「Metoree」に興味があり、ご連絡させていただきました。 銀行や中小企業向け業界紙記者、サステ…" at bounding box center [284, 228] width 195 height 47
click at [290, 249] on textarea "はじめまして。[PERSON_NAME]と申します。 貴社の「Metoree」に興味があり、ご連絡させていただきました。 銀行や中小企業向け業界紙記者、サステ…" at bounding box center [284, 228] width 195 height 47
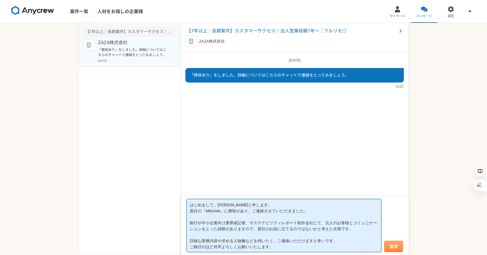
type textarea "はじめまして。[PERSON_NAME]と申します。 貴社の「Metoree」に興味があり、ご連絡させていただきました。 銀行や中小企業向け業界紙記者、サステ…"
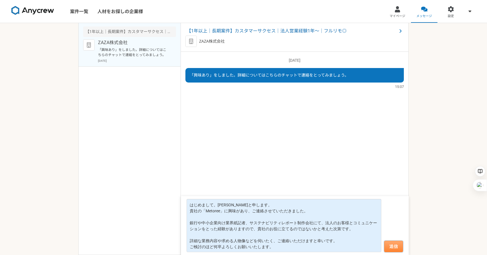
click at [388, 247] on button "送信" at bounding box center [394, 246] width 19 height 11
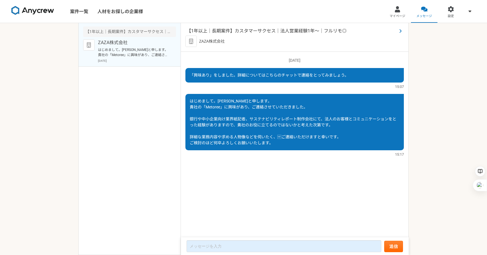
click at [262, 31] on span "【1年以上｜長期案件】カスタマーサクセス｜法人営業経験1年〜｜フルリモ◎" at bounding box center [292, 31] width 211 height 7
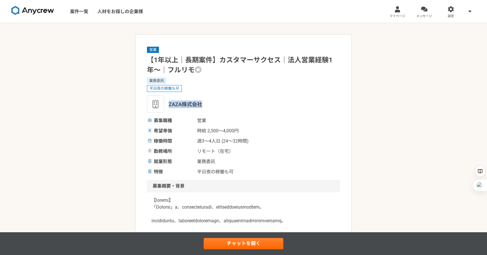
drag, startPoint x: 202, startPoint y: 105, endPoint x: 167, endPoint y: 104, distance: 34.8
click at [167, 104] on div "ZAZA株式会社" at bounding box center [243, 104] width 193 height 17
copy span "ZAZA株式会社"
click at [451, 12] on div at bounding box center [451, 9] width 7 height 7
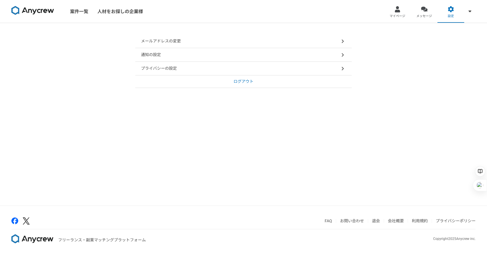
click at [394, 91] on div "メールアドレスの変更 通知の設定 プライバシーの設定 ログアウト" at bounding box center [243, 114] width 487 height 183
click at [397, 10] on div at bounding box center [397, 9] width 7 height 7
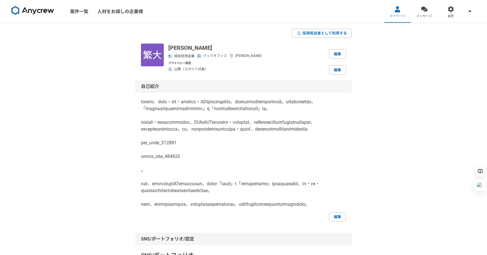
click at [37, 12] on img at bounding box center [32, 10] width 43 height 9
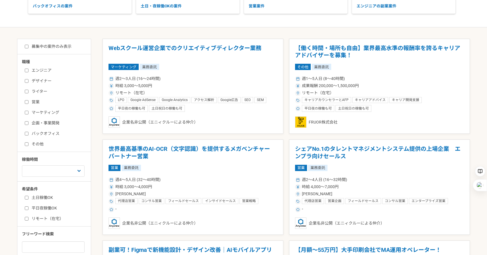
scroll to position [97, 0]
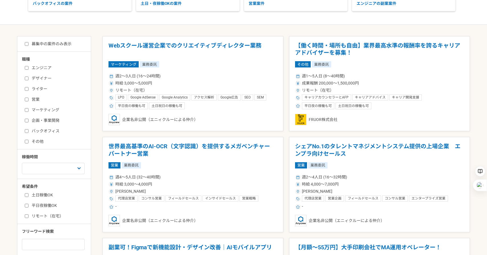
click at [26, 131] on input "バックオフィス" at bounding box center [27, 131] width 4 height 4
checkbox input "true"
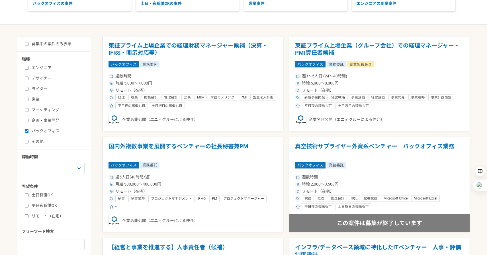
click at [25, 88] on input "ライター" at bounding box center [27, 89] width 4 height 4
checkbox input "true"
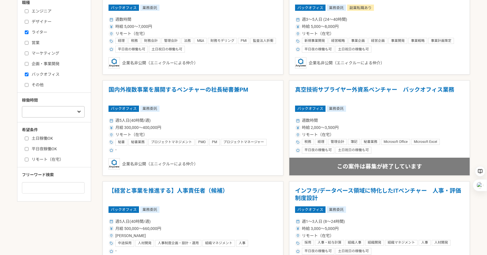
scroll to position [155, 0]
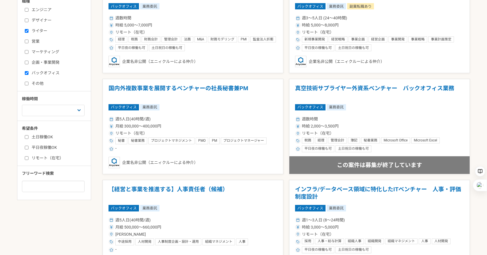
click at [25, 158] on input "リモート（在宅）" at bounding box center [27, 158] width 4 height 4
checkbox input "true"
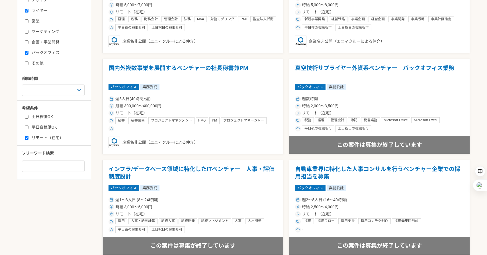
scroll to position [175, 0]
click at [344, 67] on h1 "真空技術サプライヤー外資系ベンチャー　バックオフィス業務" at bounding box center [379, 71] width 169 height 15
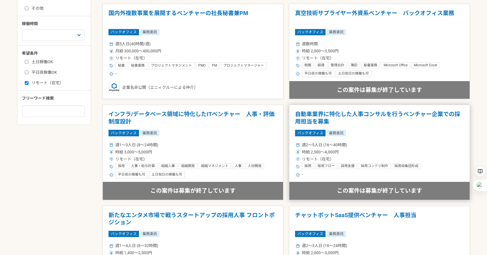
scroll to position [234, 0]
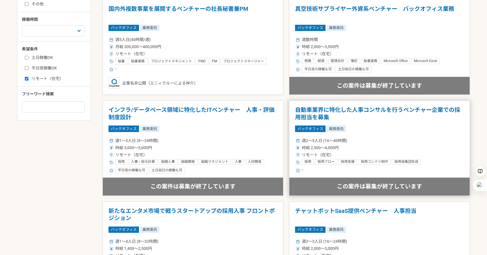
click at [336, 114] on h1 "自動車業界に特化した人事コンサルを行うベンチャー企業での採用担当を募集" at bounding box center [379, 114] width 169 height 15
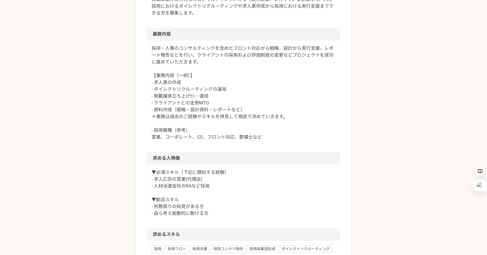
scroll to position [220, 0]
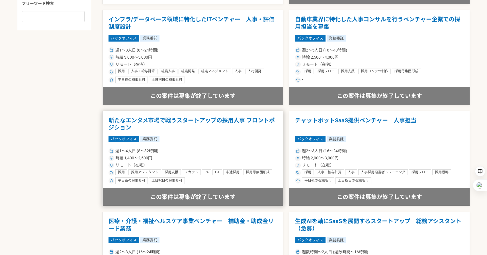
scroll to position [328, 0]
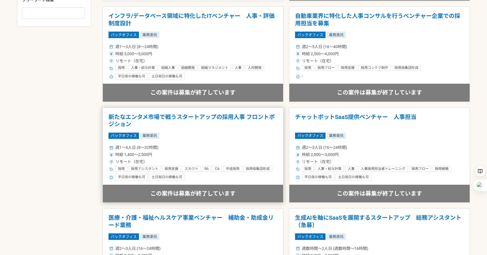
click at [232, 116] on h1 "新たなエンタメ市場で戦うスタートアップの採用人事 フロントポジション" at bounding box center [193, 121] width 169 height 15
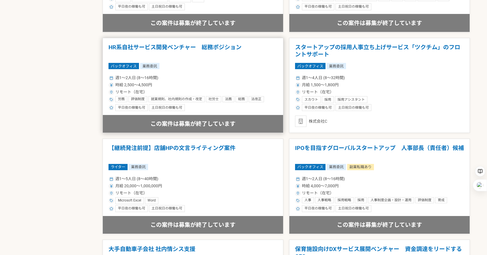
scroll to position [595, 0]
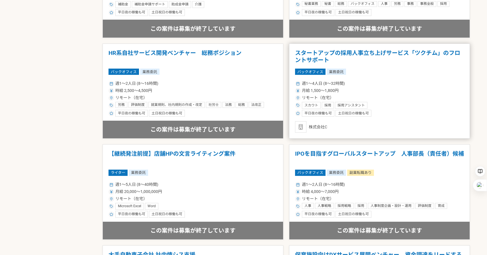
click at [355, 114] on div "土日祝日の稼働も可" at bounding box center [354, 113] width 36 height 7
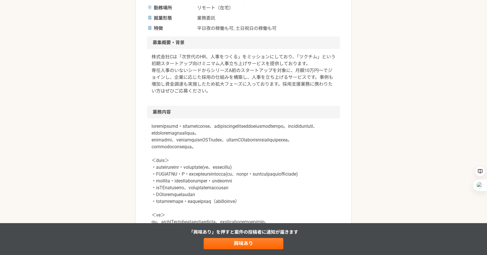
scroll to position [152, 0]
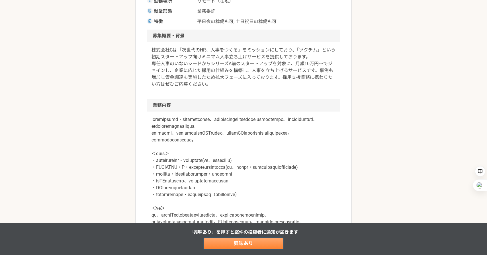
click at [240, 244] on link "興味あり" at bounding box center [244, 243] width 80 height 11
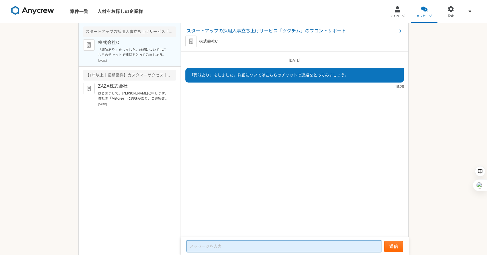
click at [256, 243] on textarea at bounding box center [284, 247] width 195 height 12
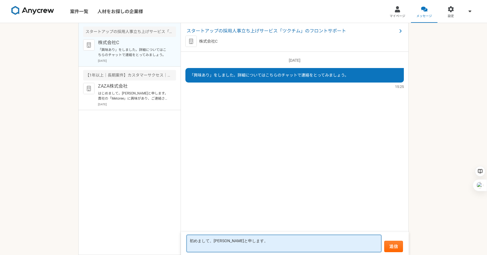
click at [240, 246] on textarea "初めまして。[PERSON_NAME]と申します。" at bounding box center [284, 243] width 195 height 17
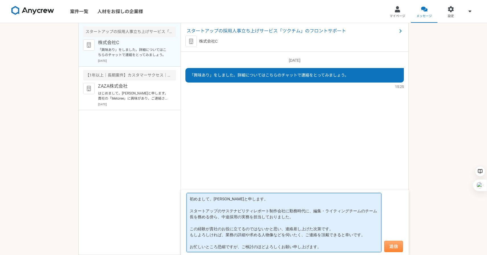
type textarea "初めまして。[PERSON_NAME]と申します。 スタートアップのサステナビリティレポート制作会社に勤務時代に、編集・ライティングチームのチーム長を務める傍…"
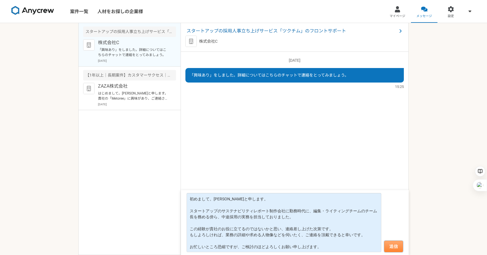
click at [392, 247] on button "送信" at bounding box center [394, 246] width 19 height 11
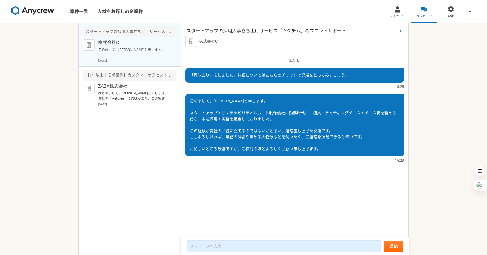
click at [288, 29] on span "スタートアップの採用人事立ち上げサービス「ツクチム」のフロントサポート" at bounding box center [292, 31] width 211 height 7
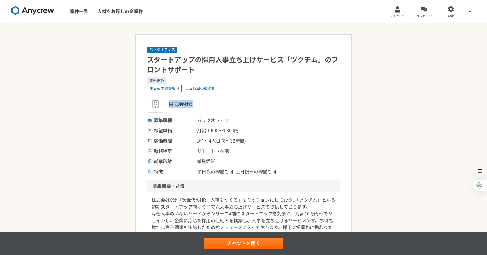
drag, startPoint x: 170, startPoint y: 103, endPoint x: 192, endPoint y: 104, distance: 22.6
click at [196, 104] on div "株式会社C" at bounding box center [243, 104] width 193 height 17
copy span "株式会社C"
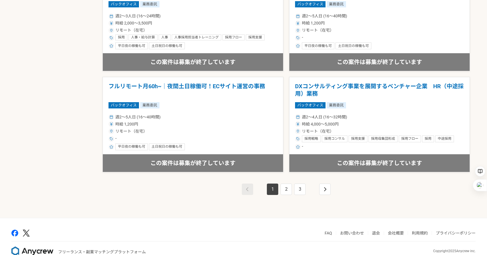
scroll to position [967, 0]
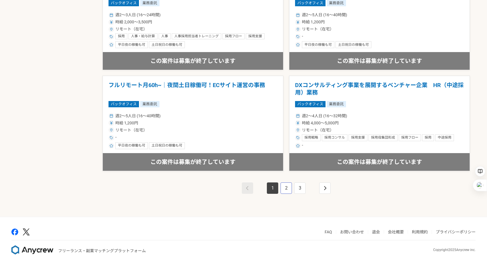
click at [286, 188] on link "2" at bounding box center [286, 188] width 11 height 11
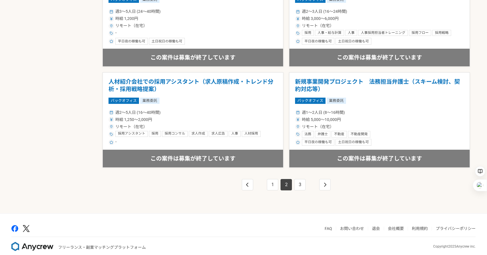
scroll to position [977, 0]
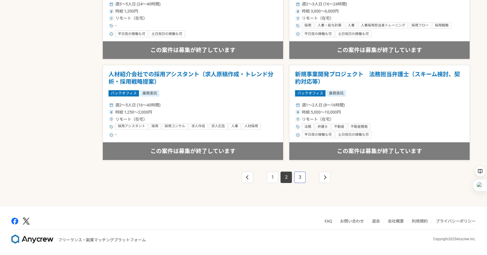
click at [298, 174] on link "3" at bounding box center [299, 177] width 11 height 11
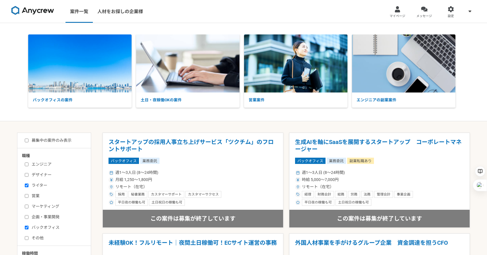
click at [27, 186] on input "ライター" at bounding box center [27, 186] width 4 height 4
checkbox input "false"
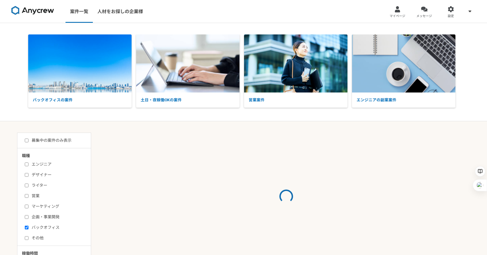
click at [27, 227] on input "バックオフィス" at bounding box center [27, 228] width 4 height 4
checkbox input "false"
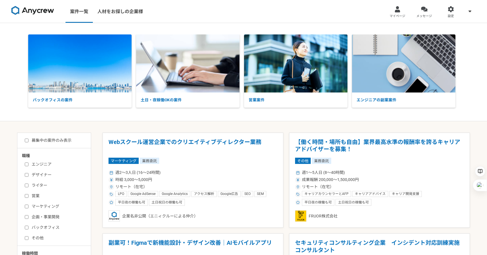
click at [28, 197] on input "営業" at bounding box center [27, 196] width 4 height 4
checkbox input "true"
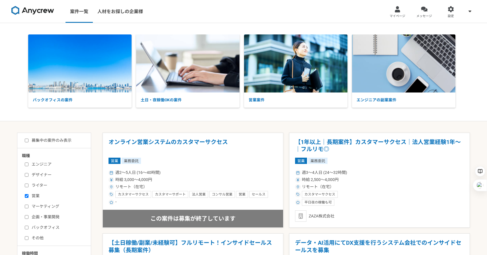
click at [27, 142] on input "募集中の案件のみ表示" at bounding box center [27, 141] width 4 height 4
checkbox input "true"
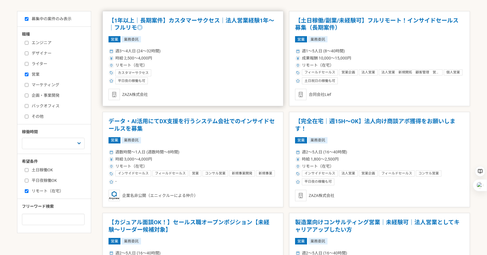
scroll to position [122, 0]
click at [196, 24] on h1 "【1年以上｜長期案件】カスタマーサクセス｜法人営業経験1年〜｜フルリモ◎" at bounding box center [193, 24] width 169 height 15
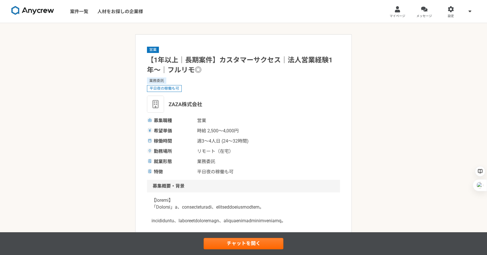
scroll to position [4, 0]
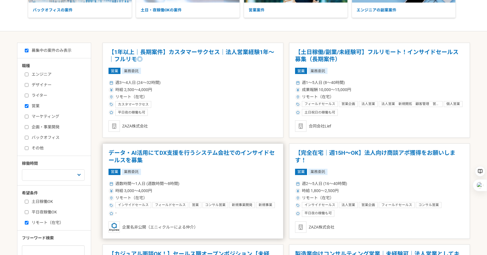
scroll to position [92, 0]
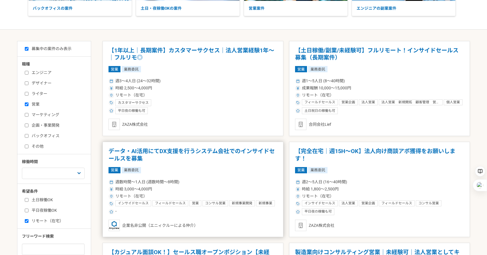
click at [182, 152] on h1 "データ・AI活用にてDX支援を行うシステム会社でのインサイドセールスを募集" at bounding box center [193, 155] width 169 height 15
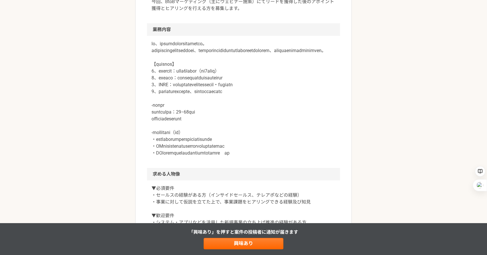
scroll to position [217, 0]
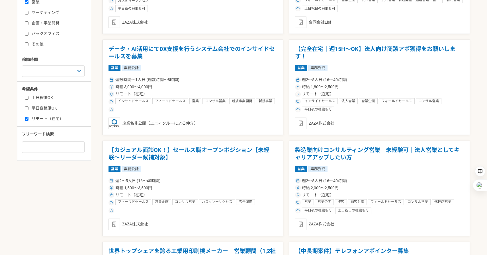
scroll to position [195, 0]
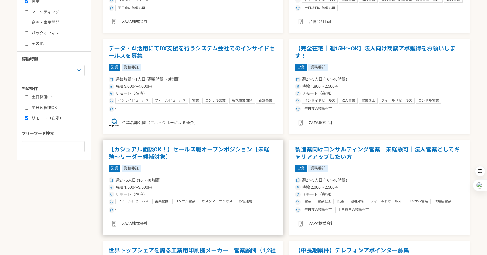
click at [237, 152] on h1 "【カジュアル面談OK！】セールス職オープンポジション【未経験〜リーダー候補対象】" at bounding box center [193, 153] width 169 height 15
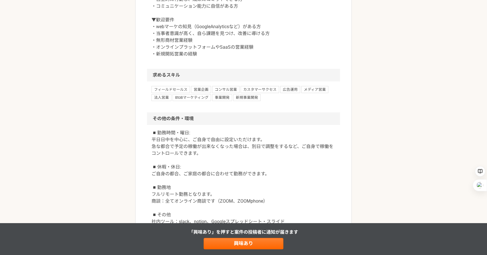
scroll to position [449, 0]
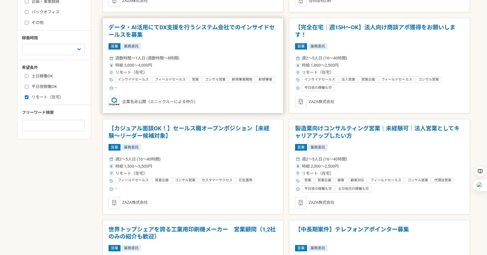
scroll to position [217, 0]
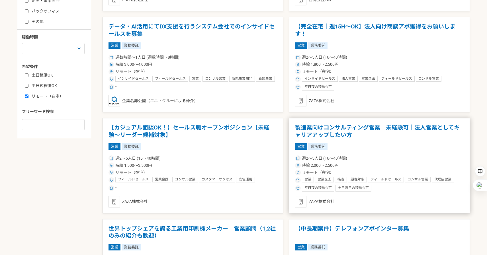
click at [341, 133] on h1 "製造業向けコンサルティング営業｜未経験可｜法人営業としてキャリアアップしたい方" at bounding box center [379, 131] width 169 height 15
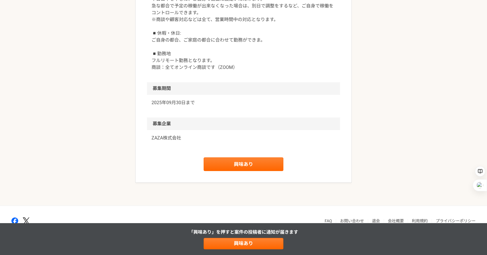
scroll to position [795, 0]
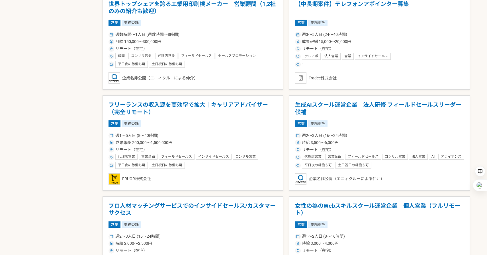
scroll to position [442, 0]
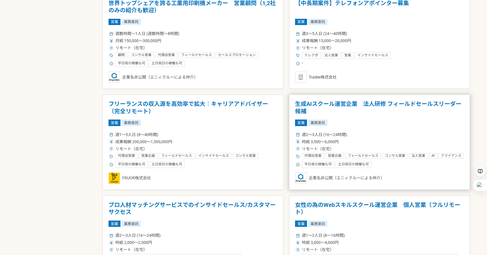
click at [360, 107] on h1 "生成AIスクール運営企業　法人研修 フィールドセールスリーダー候補" at bounding box center [379, 108] width 169 height 15
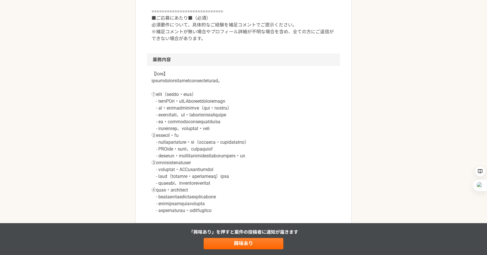
scroll to position [267, 0]
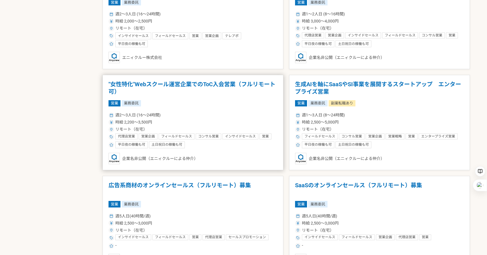
scroll to position [665, 0]
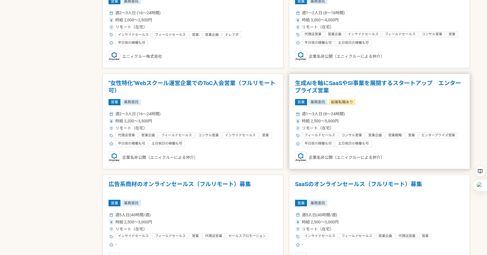
click at [339, 85] on h1 "生成AIを軸にSaaSやSI事業を展開するスタートアップ　エンタープライズ営業" at bounding box center [379, 87] width 169 height 15
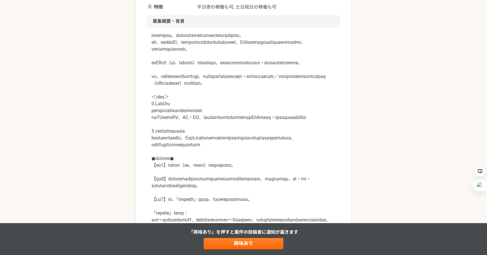
scroll to position [167, 0]
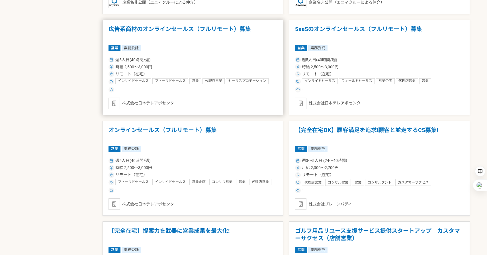
scroll to position [822, 0]
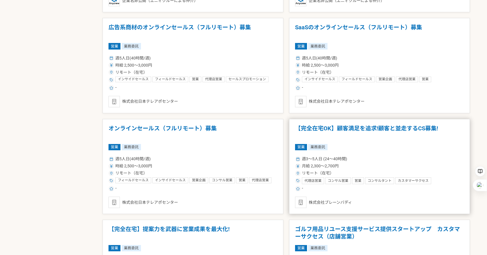
click at [354, 130] on h1 "【完全在宅OK】顧客満足を追求!顧客と並走するCS募集!" at bounding box center [379, 132] width 169 height 15
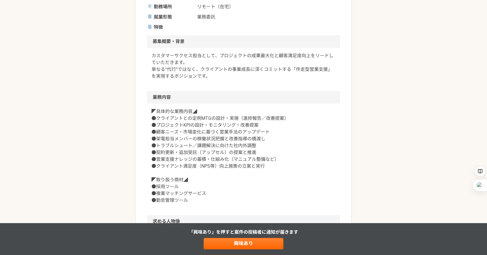
scroll to position [163, 0]
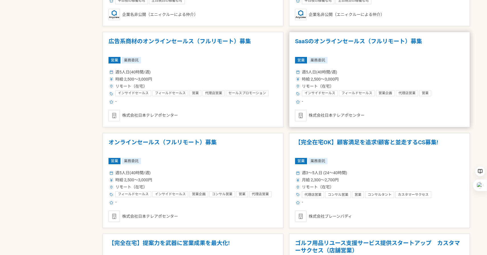
scroll to position [810, 0]
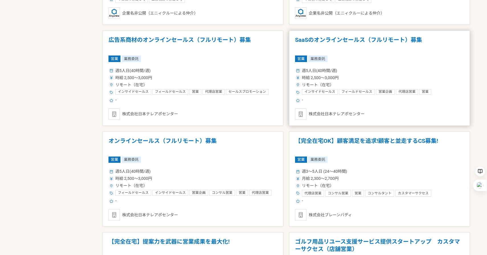
click at [338, 42] on h1 "SaaSのオンラインセールス（フルリモート）募集" at bounding box center [379, 43] width 169 height 15
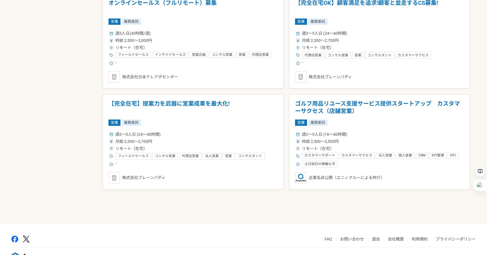
scroll to position [950, 0]
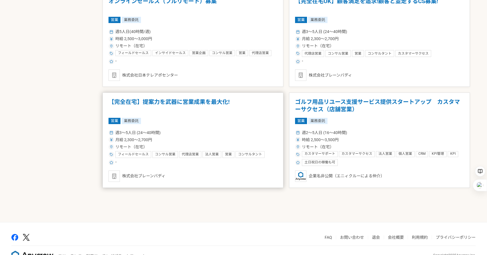
click at [223, 103] on h1 "【完全在宅】提案力を武器に営業成果を最大化!" at bounding box center [193, 106] width 169 height 15
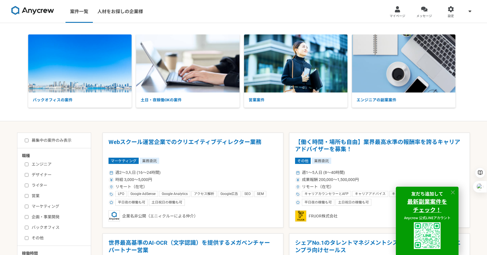
click at [453, 192] on icon at bounding box center [453, 193] width 4 height 4
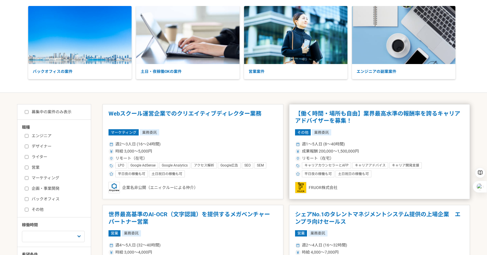
scroll to position [32, 0]
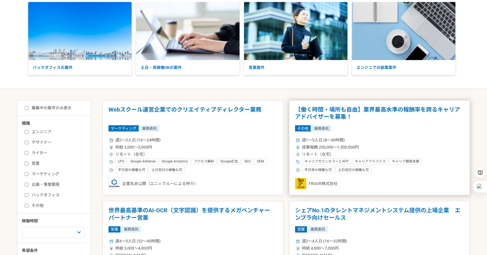
click at [376, 124] on article "【働く時間・場所も自由】業界最高水準の報酬率を誇るキャリアアドバイザーを募集！ その他 業務委託 週1〜5人日 (8〜40時間) 成果報酬 200,000〜1…" at bounding box center [379, 147] width 181 height 95
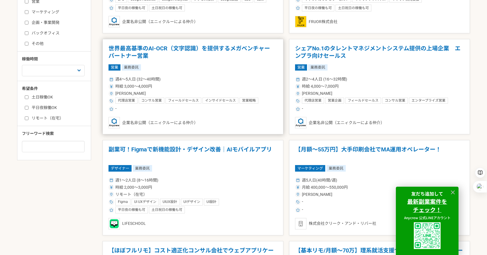
scroll to position [196, 0]
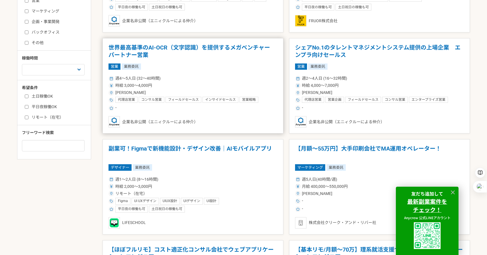
click at [229, 49] on h1 "世界最高基準のAI-OCR（文字認識）を提供するメガベンチャー　パートナー営業" at bounding box center [193, 51] width 169 height 15
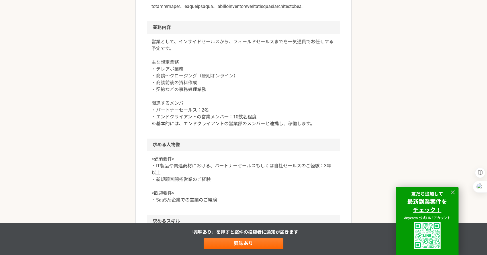
scroll to position [290, 0]
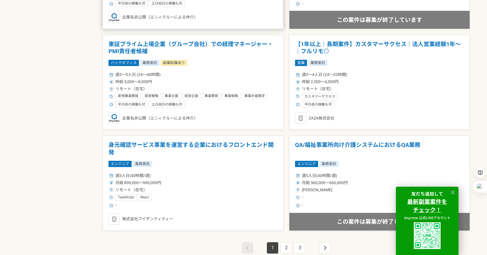
scroll to position [907, 0]
click at [388, 46] on h1 "【1年以上｜長期案件】カスタマーサクセス｜法人営業経験1年〜｜フルリモ◎" at bounding box center [379, 47] width 169 height 15
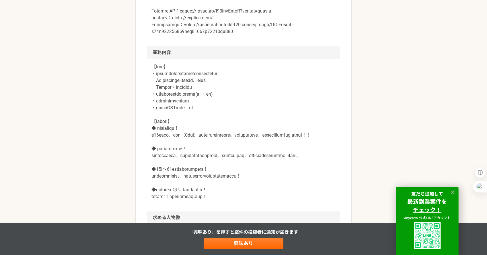
scroll to position [272, 0]
click at [251, 248] on link "興味あり" at bounding box center [244, 243] width 80 height 11
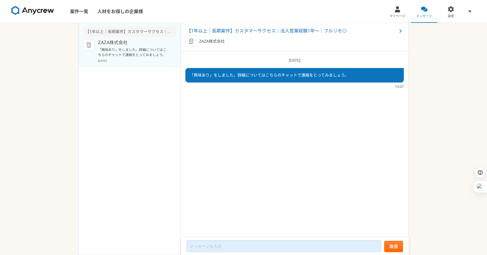
click at [237, 74] on span "「興味あり」をしました。詳細についてはこちらのチャットで連絡をとってみましょう。" at bounding box center [269, 75] width 159 height 5
click at [298, 32] on span "【1年以上｜長期案件】カスタマーサクセス｜法人営業経験1年〜｜フルリモ◎" at bounding box center [292, 31] width 211 height 7
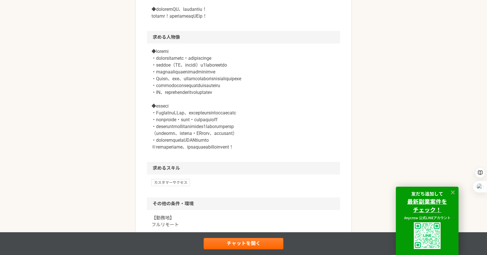
scroll to position [452, 0]
